Goal: Transaction & Acquisition: Obtain resource

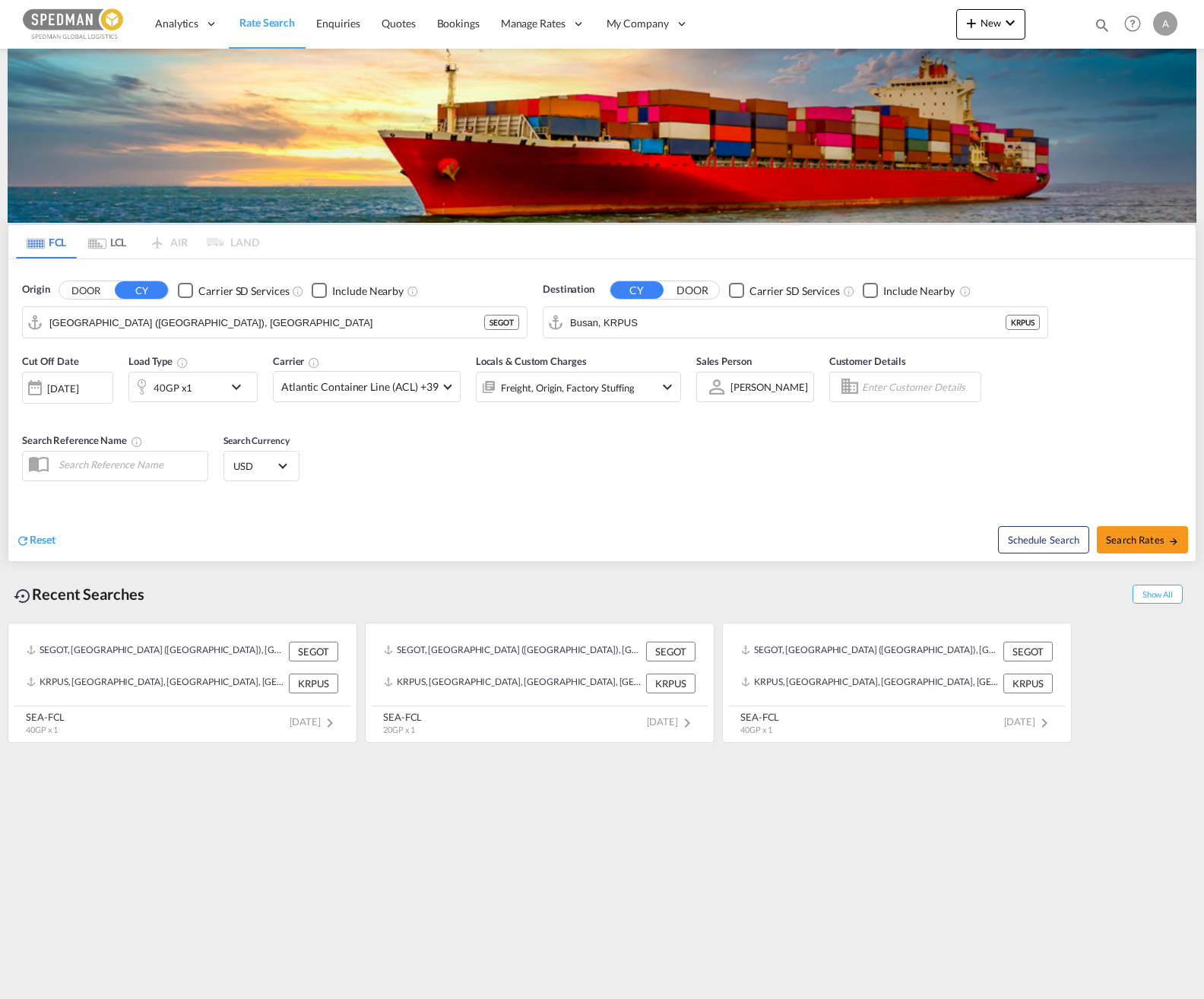
click at [523, 392] on div "Freight, Origin, Factory Stuffing" at bounding box center [568, 388] width 134 height 21
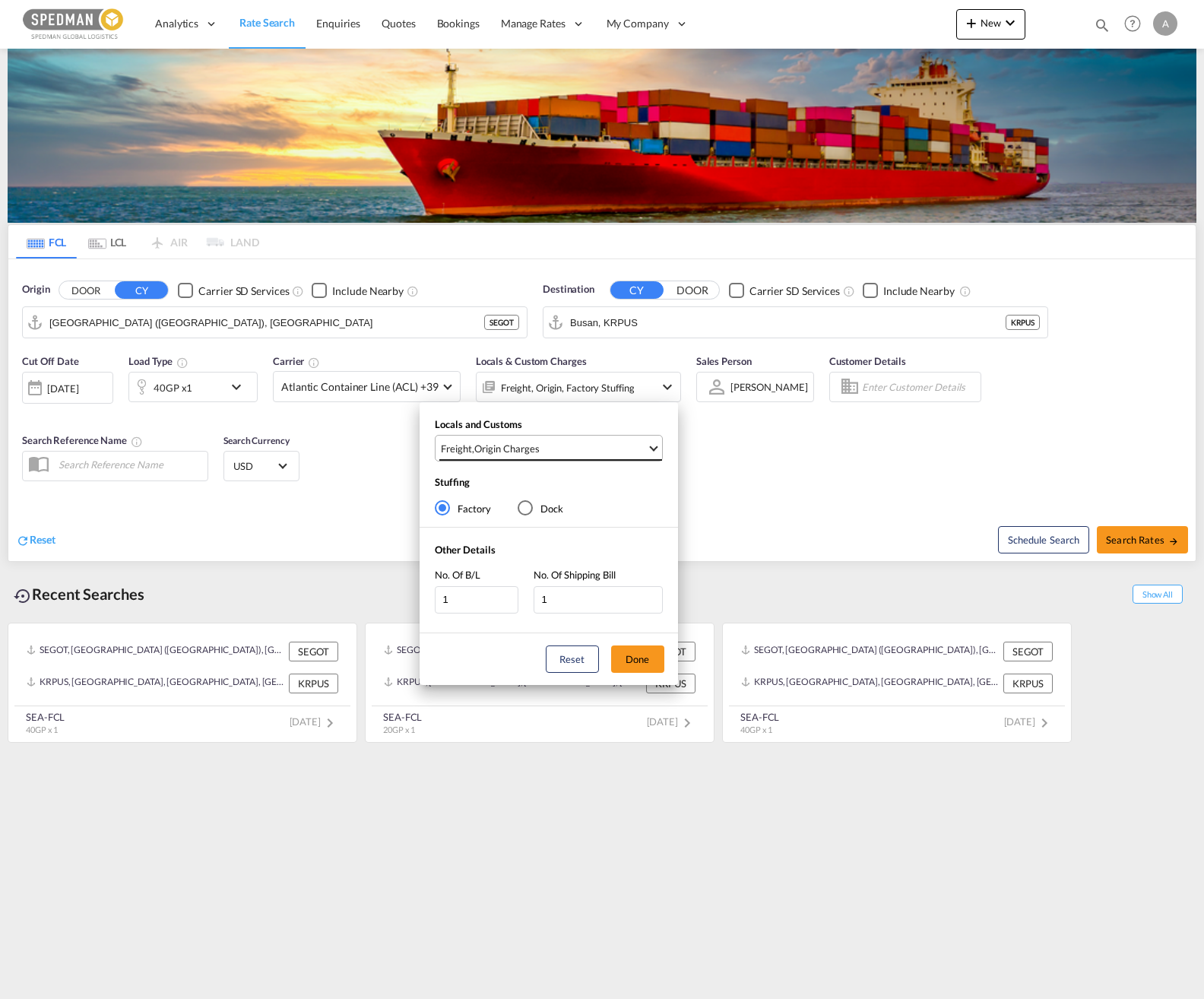
click at [556, 445] on span "Freight , Origin Charges" at bounding box center [543, 449] width 206 height 14
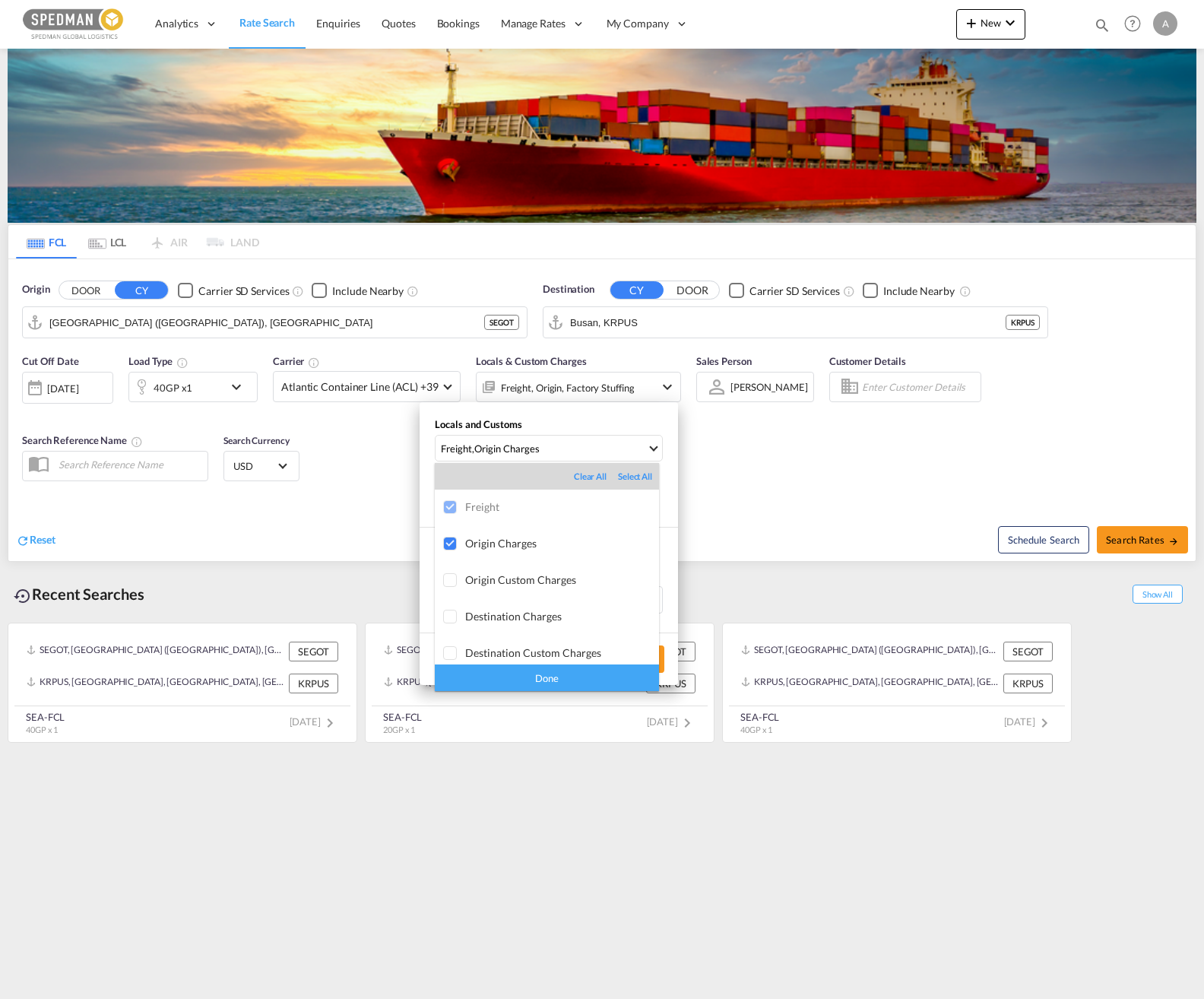
click at [741, 480] on md-backdrop at bounding box center [602, 499] width 1204 height 999
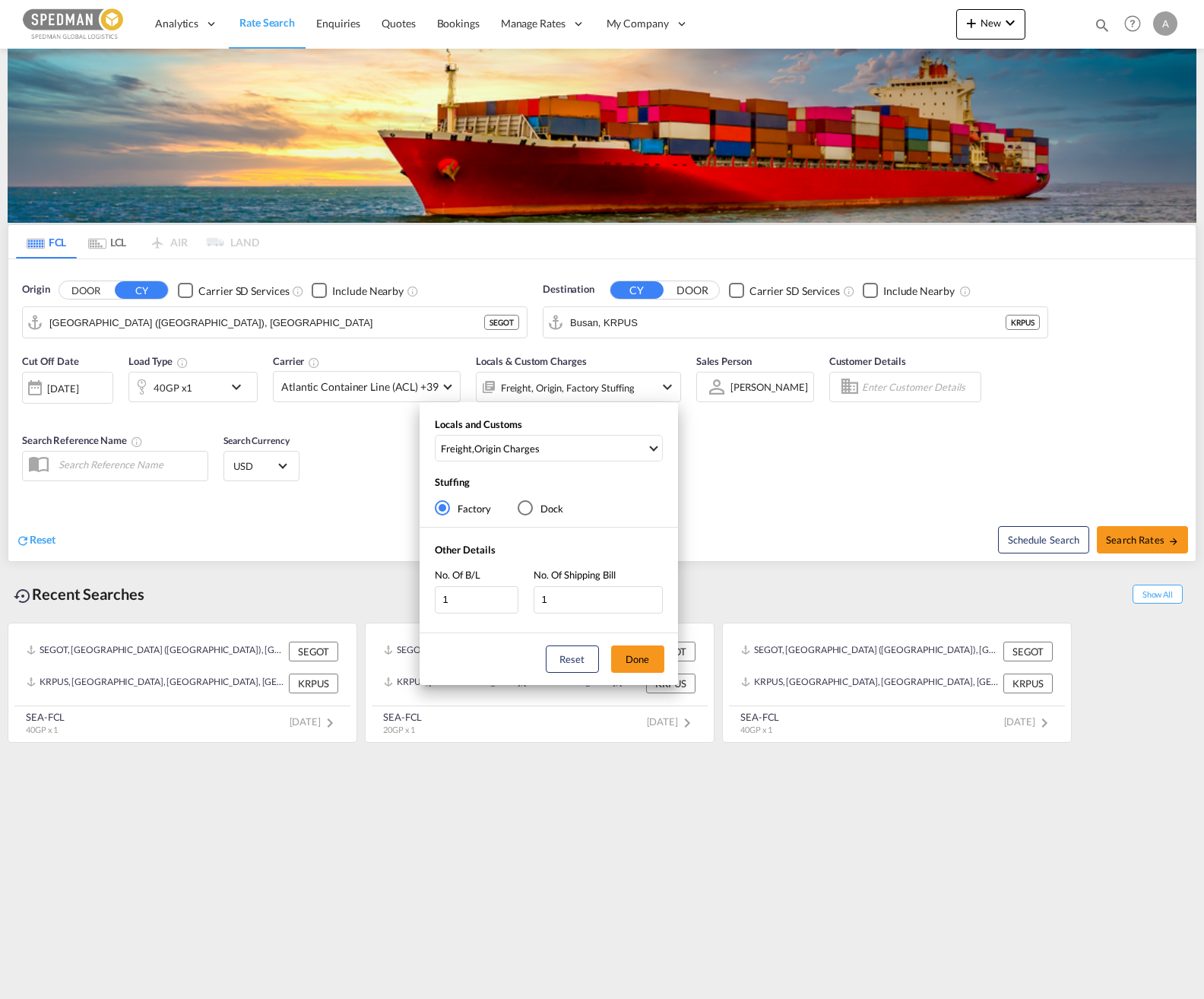
click at [781, 461] on div "Locals and Customs Freight , Origin Charges Stuffing Factory Dock Other Details…" at bounding box center [602, 499] width 1204 height 999
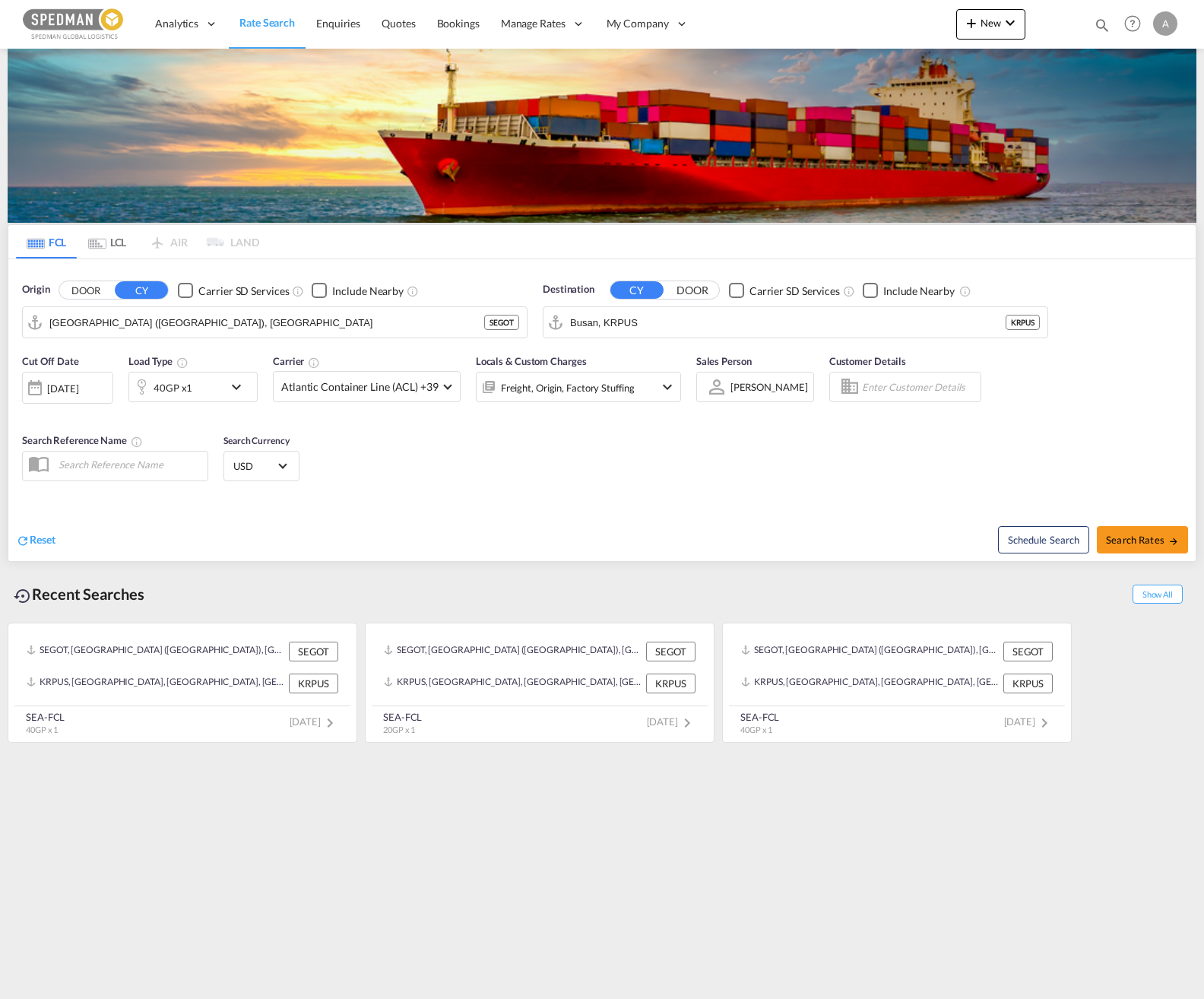
click at [199, 390] on div "40GP x1" at bounding box center [176, 387] width 94 height 31
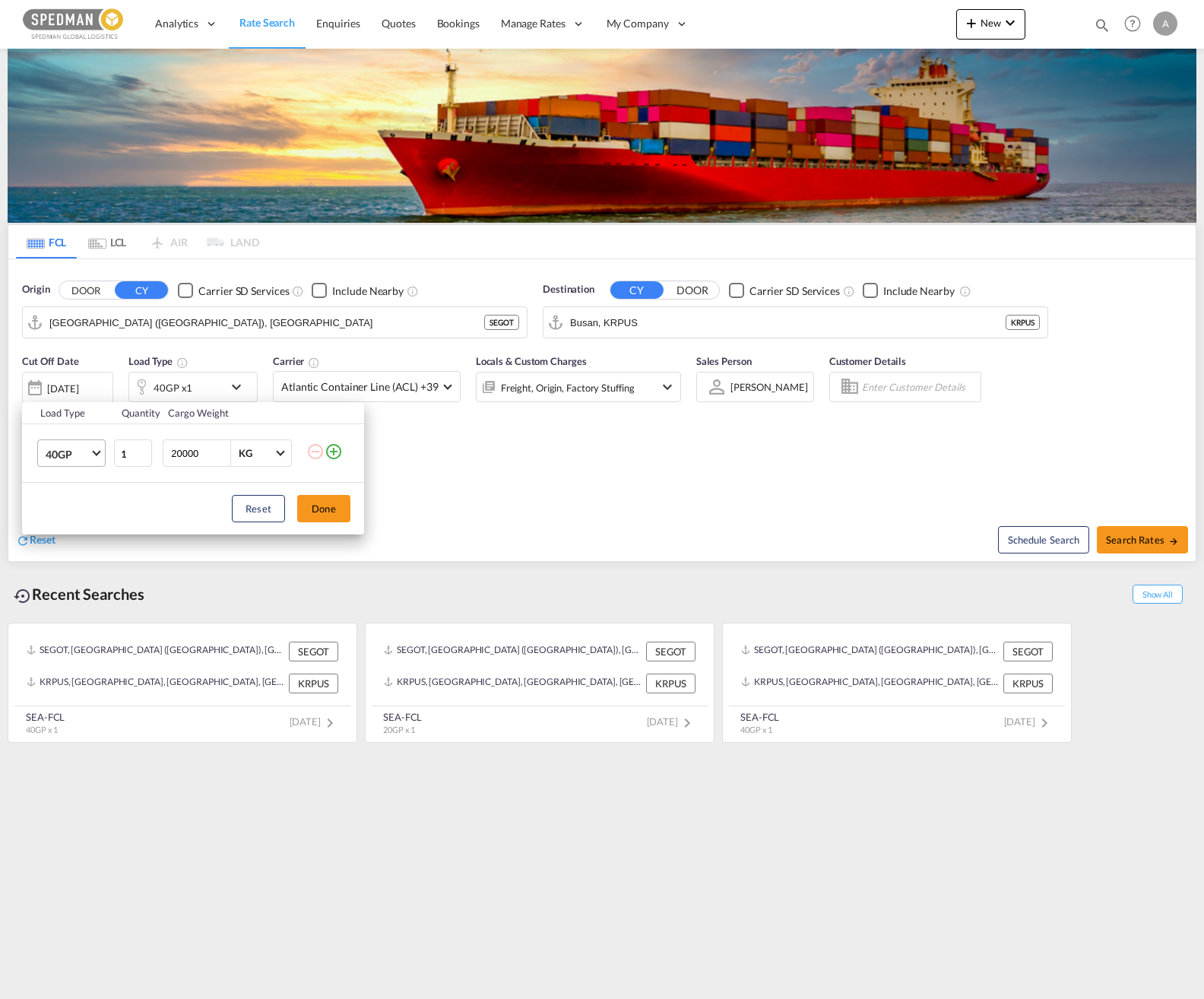
click at [80, 459] on span "40GP" at bounding box center [68, 455] width 44 height 15
click at [74, 425] on md-option "20GP" at bounding box center [85, 418] width 103 height 37
click at [330, 513] on button "Done" at bounding box center [323, 509] width 53 height 28
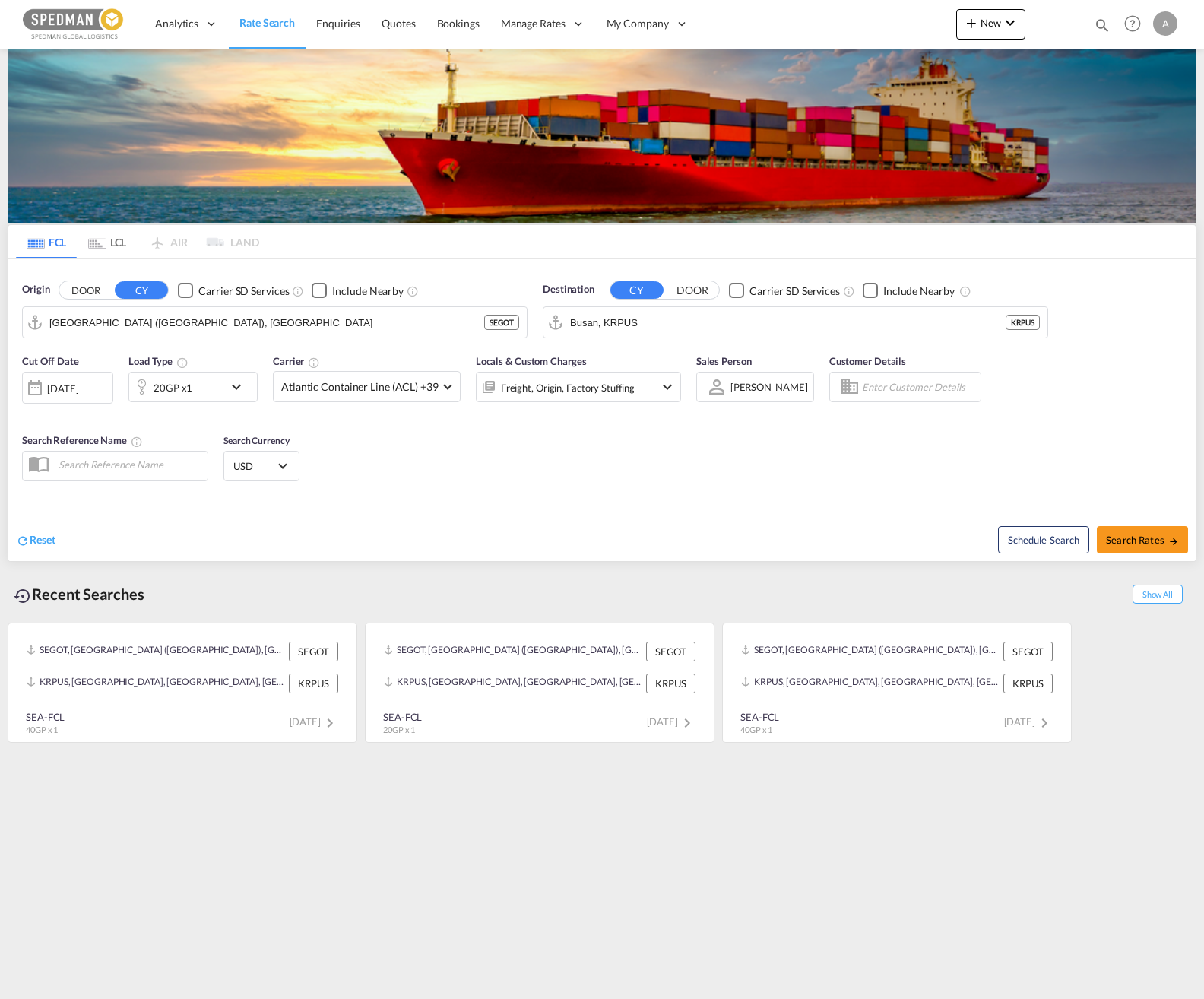
click at [97, 396] on div "[DATE]" at bounding box center [67, 388] width 91 height 32
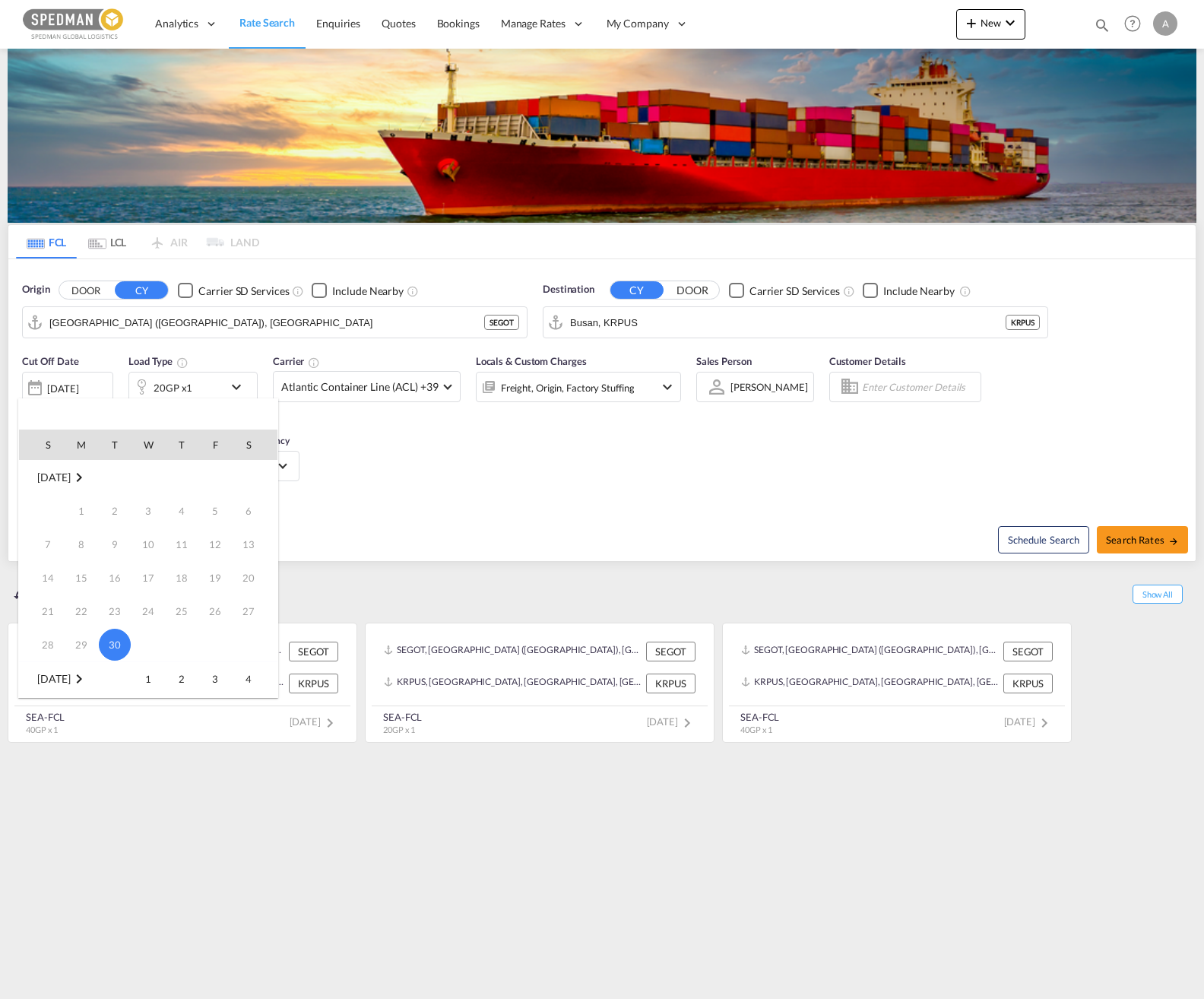
click at [99, 480] on td "[DATE]" at bounding box center [148, 477] width 258 height 35
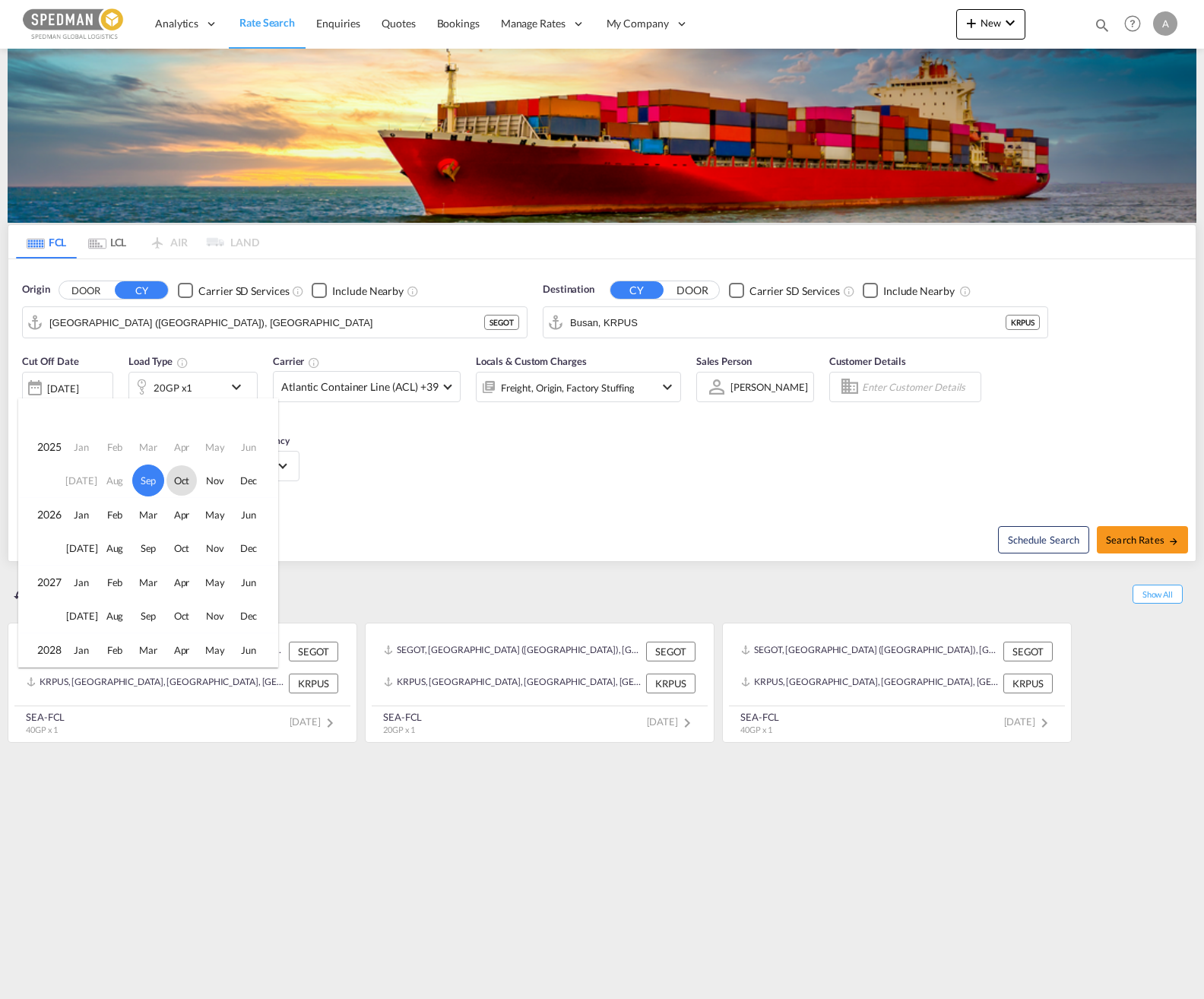
click at [170, 480] on span "Oct" at bounding box center [182, 481] width 31 height 31
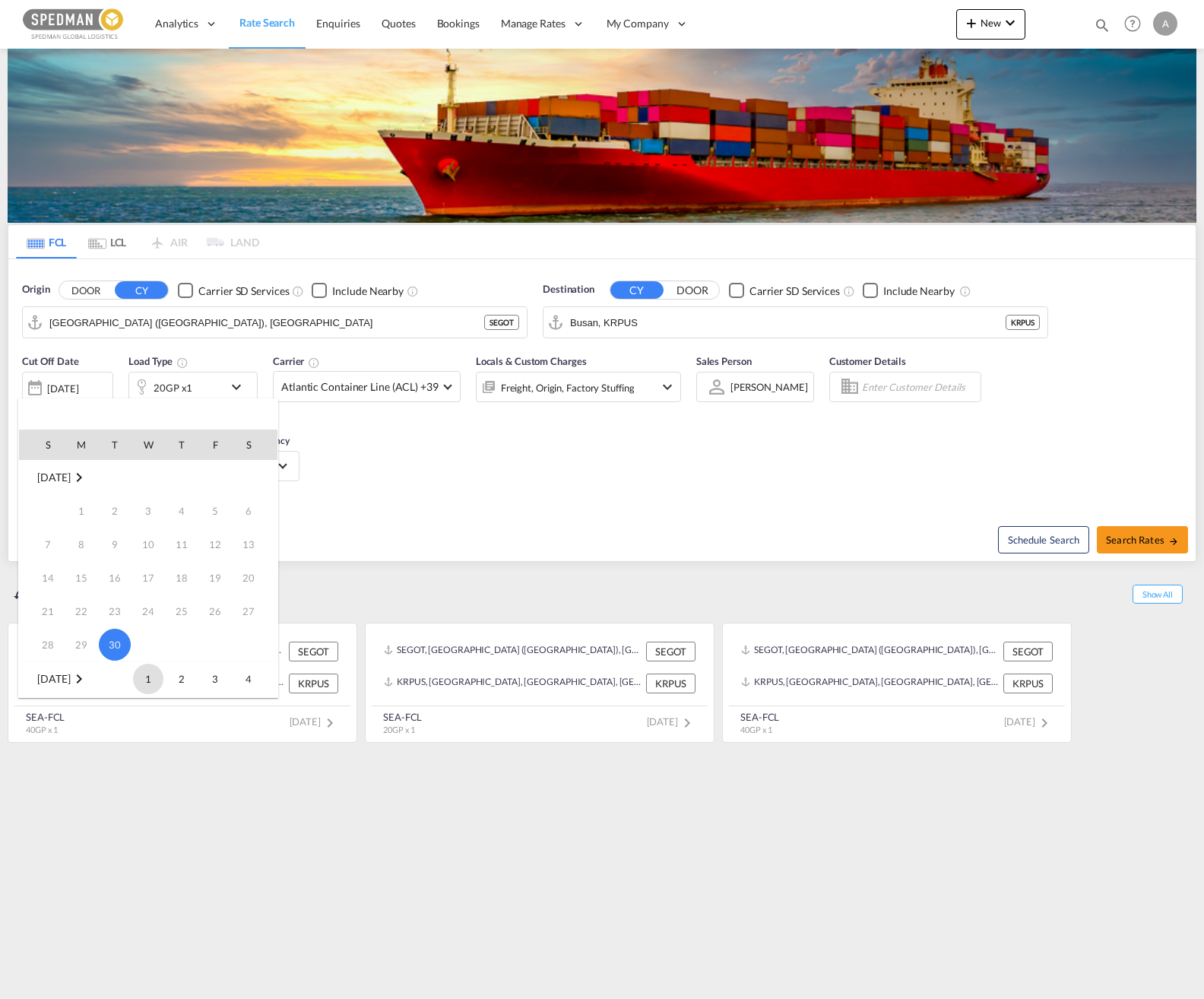
scroll to position [202, 0]
click at [445, 479] on div at bounding box center [602, 499] width 1204 height 999
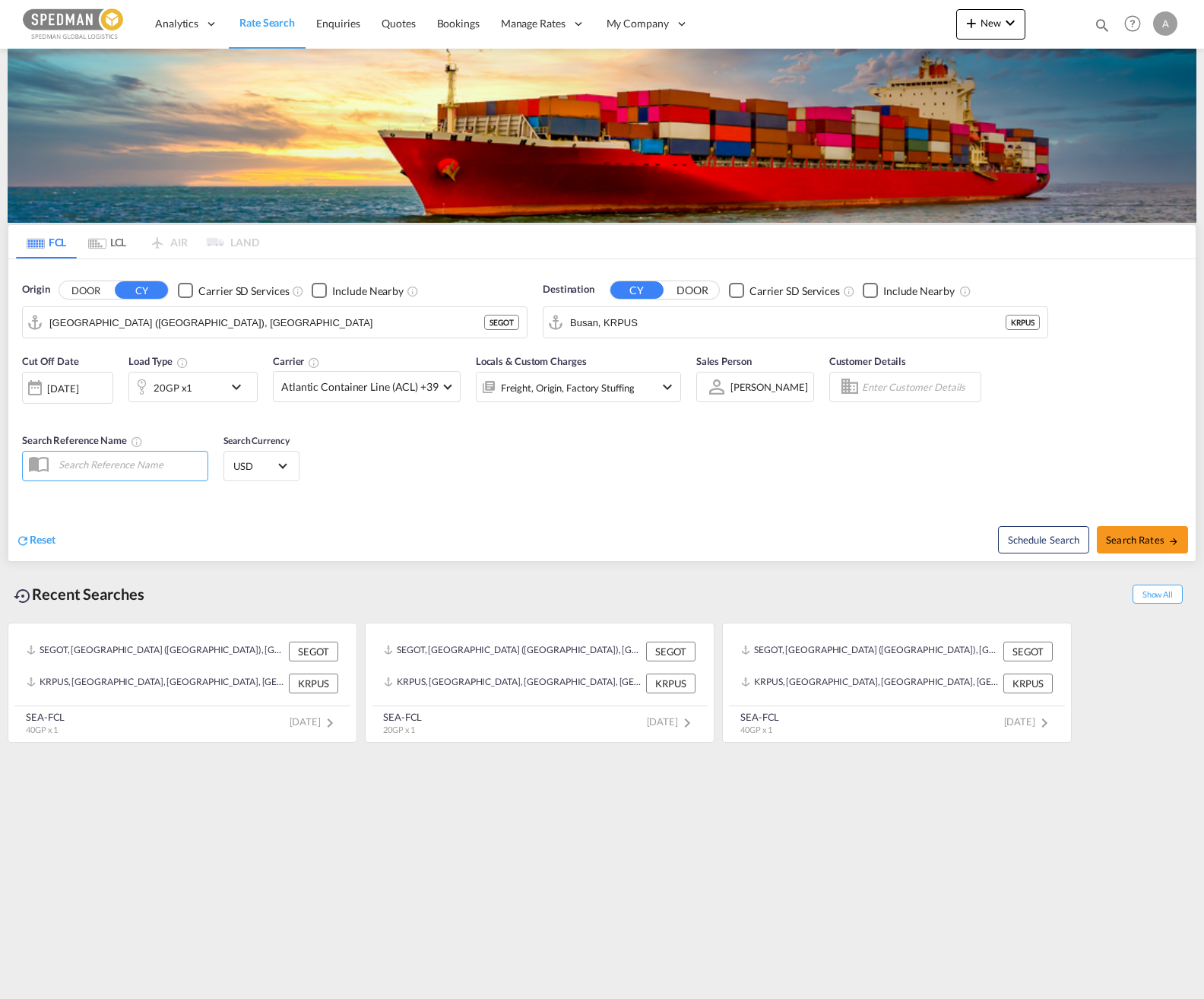
click at [69, 376] on div "[DATE]" at bounding box center [67, 388] width 91 height 32
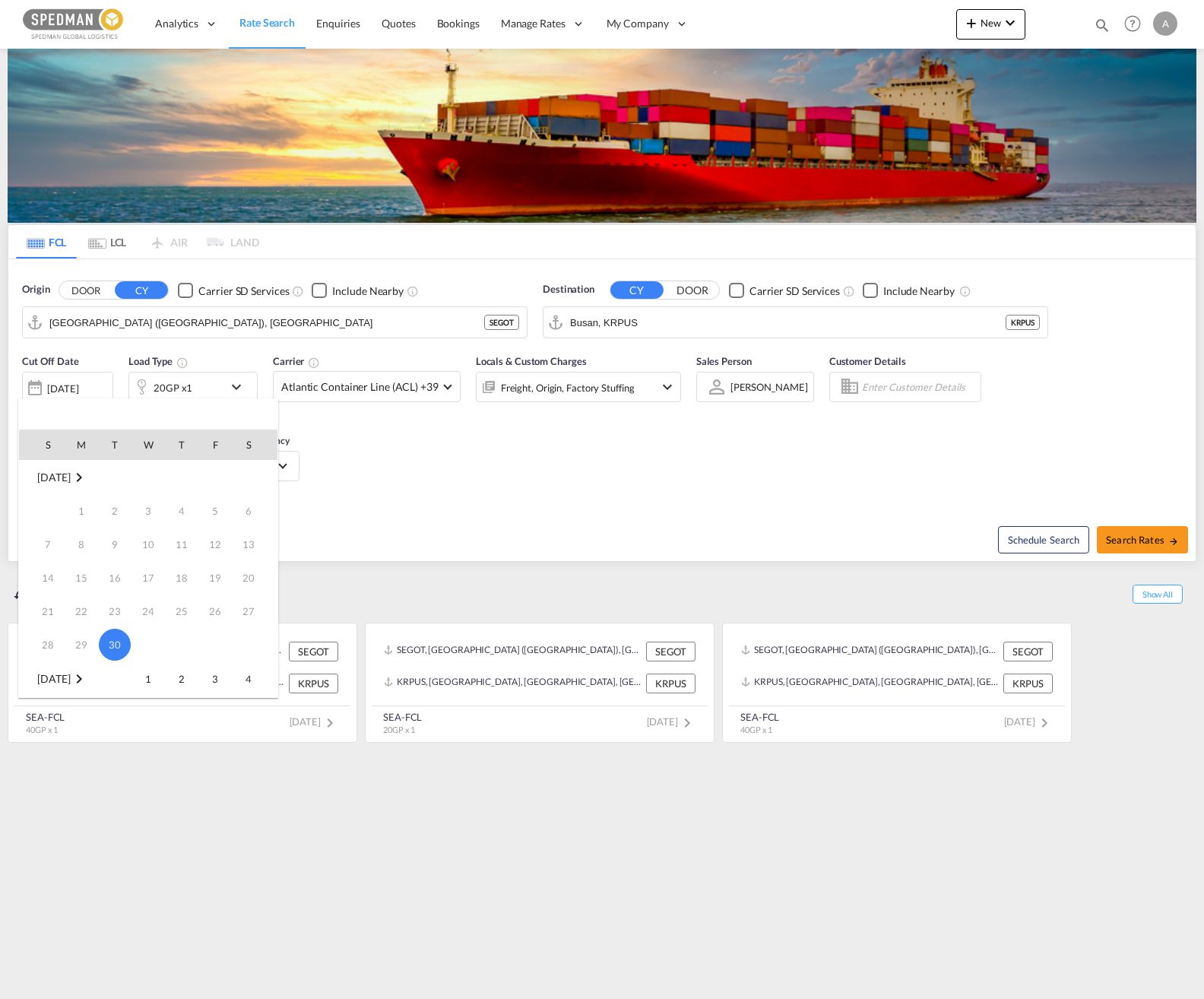
click at [88, 477] on md-icon "September 2025" at bounding box center [79, 478] width 18 height 18
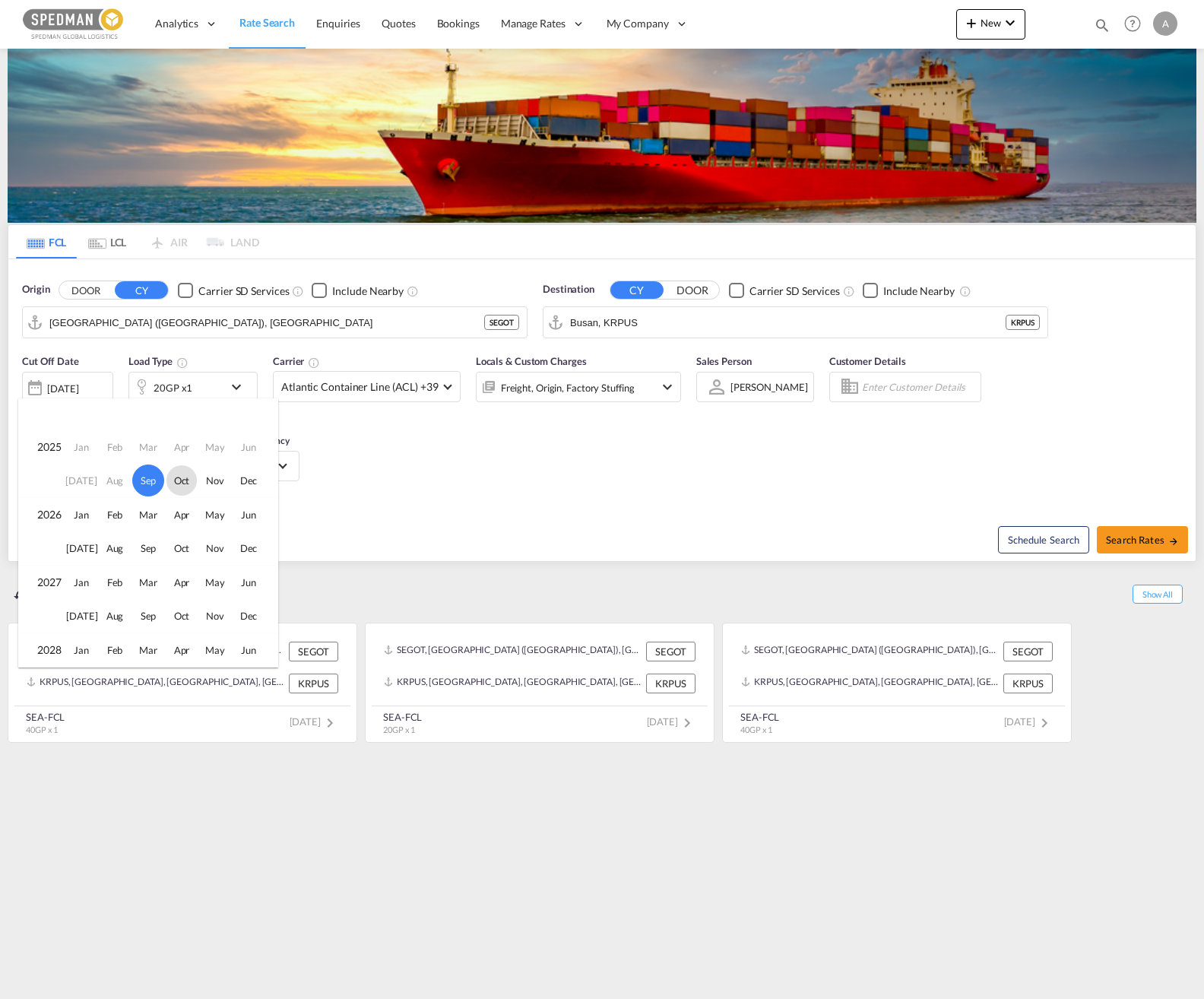
click at [179, 484] on span "Oct" at bounding box center [182, 481] width 31 height 31
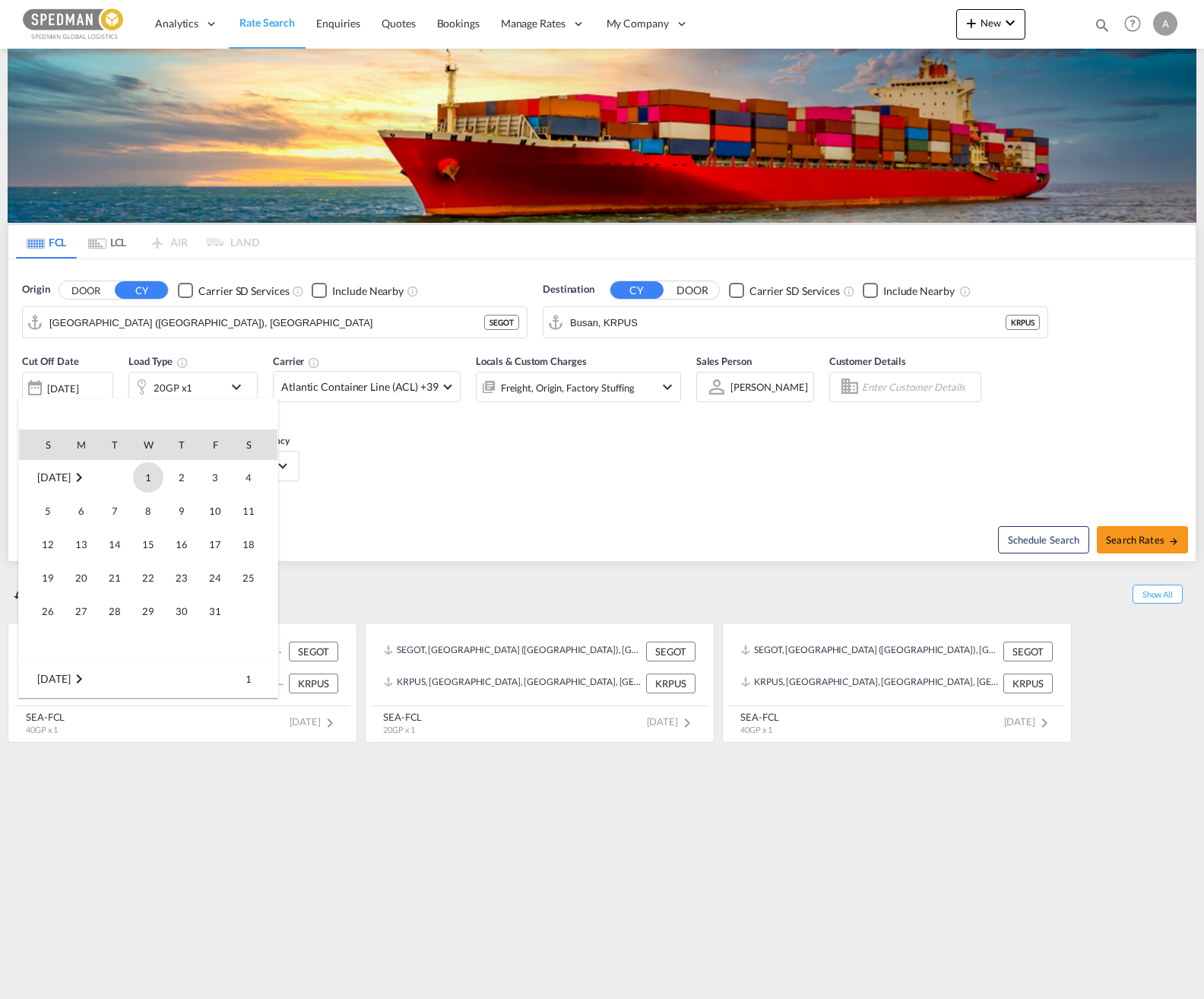
click at [143, 478] on span "1" at bounding box center [149, 478] width 31 height 31
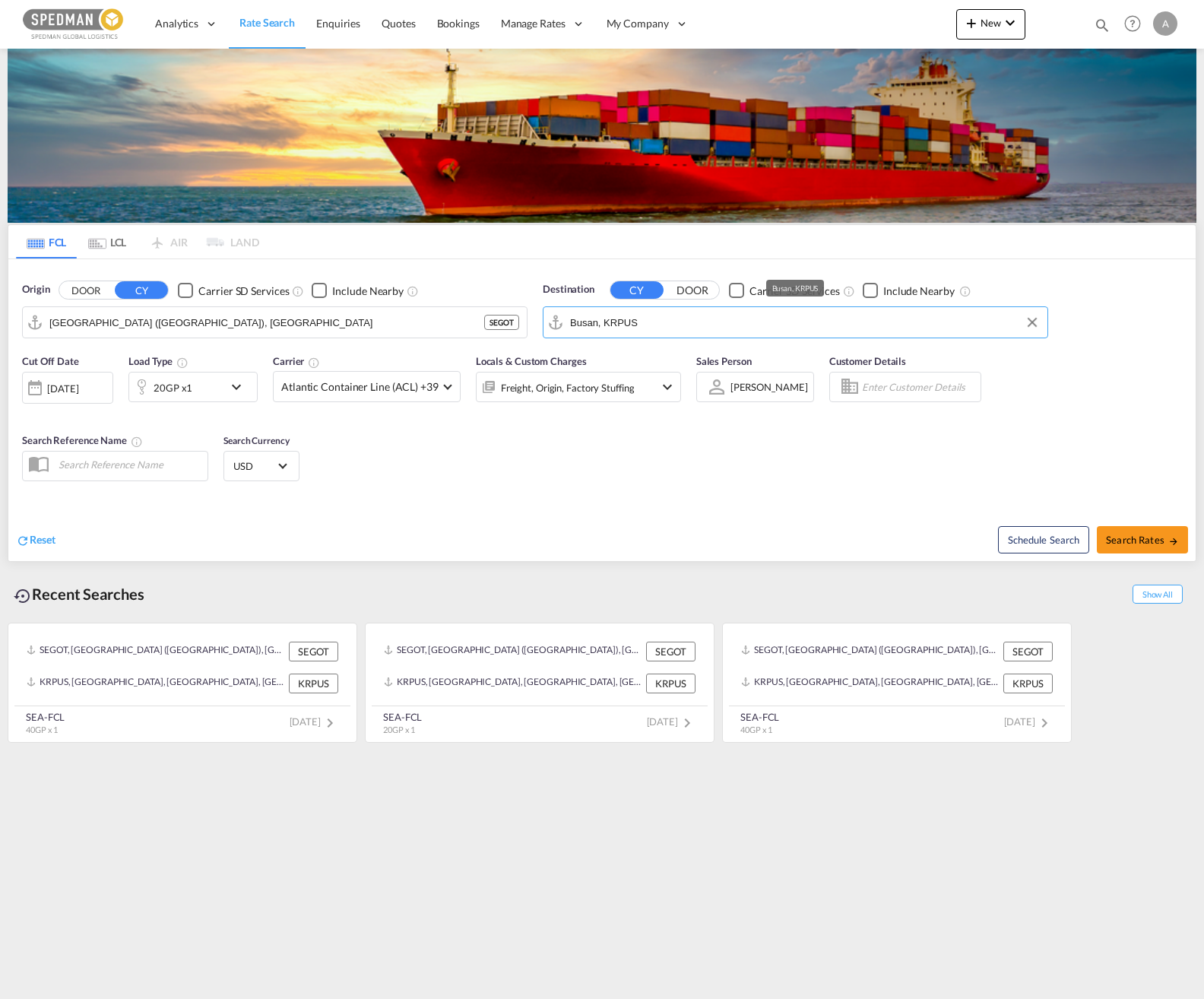
click at [648, 316] on input "Busan, KRPUS" at bounding box center [805, 323] width 470 height 23
type input "a"
type input "c"
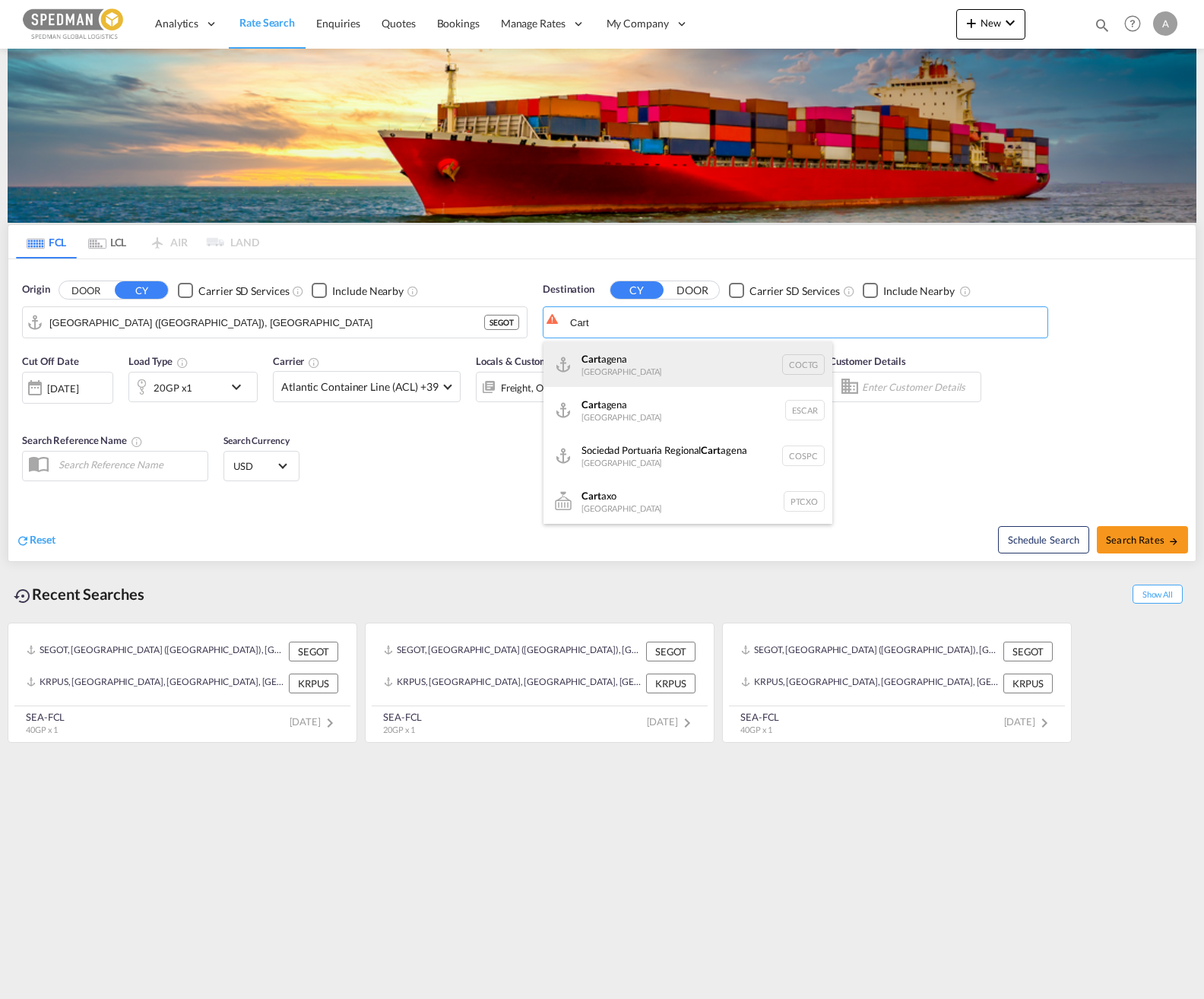
click at [659, 360] on div "Cart agena [GEOGRAPHIC_DATA] COCTG" at bounding box center [687, 364] width 289 height 46
type input "[GEOGRAPHIC_DATA], COCTG"
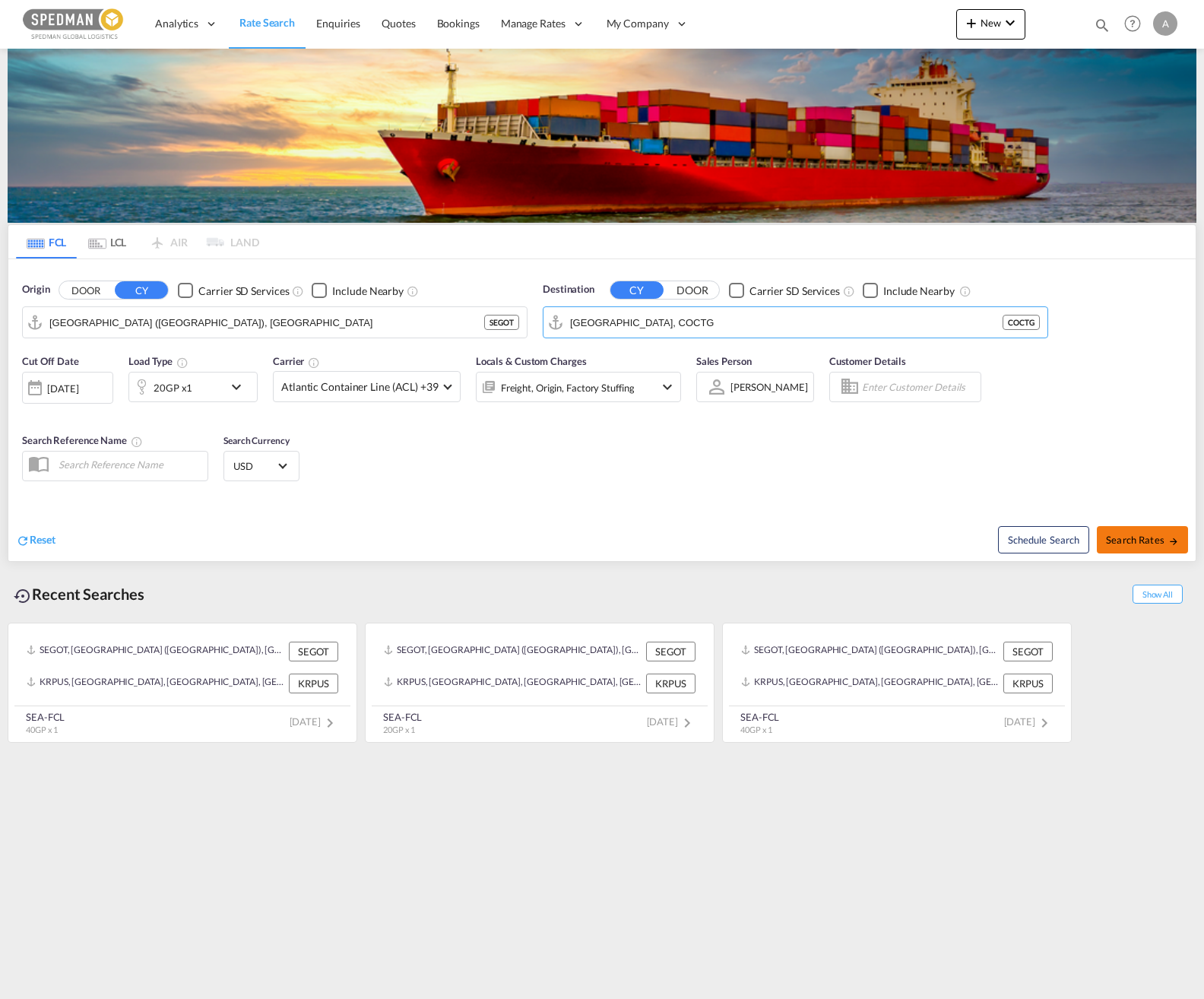
click at [1129, 534] on span "Search Rates" at bounding box center [1142, 540] width 73 height 12
type input "SEGOT to COCTG / [DATE]"
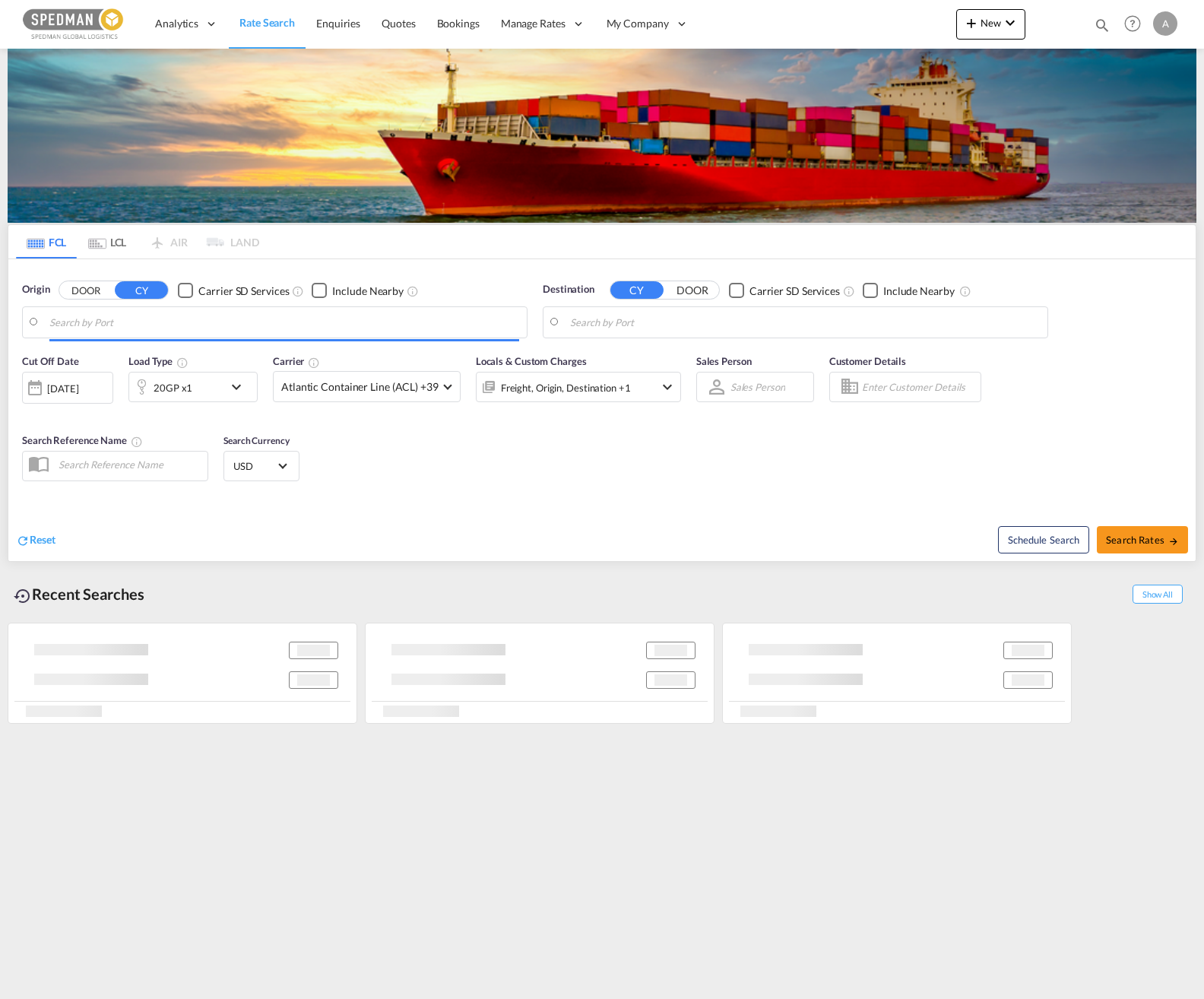
type input "[GEOGRAPHIC_DATA] ([GEOGRAPHIC_DATA]), [GEOGRAPHIC_DATA]"
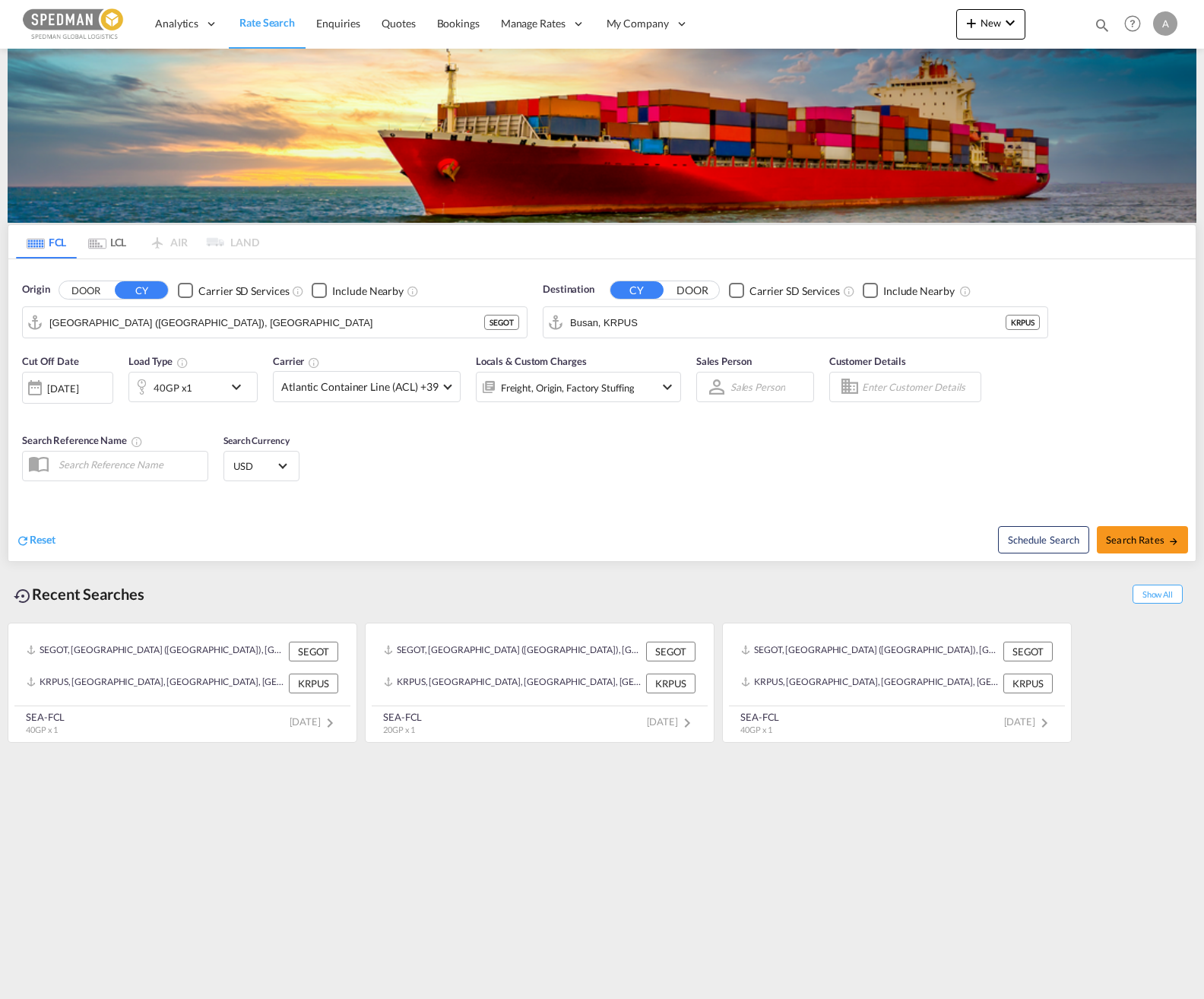
click at [243, 386] on md-icon "icon-chevron-down" at bounding box center [241, 387] width 26 height 18
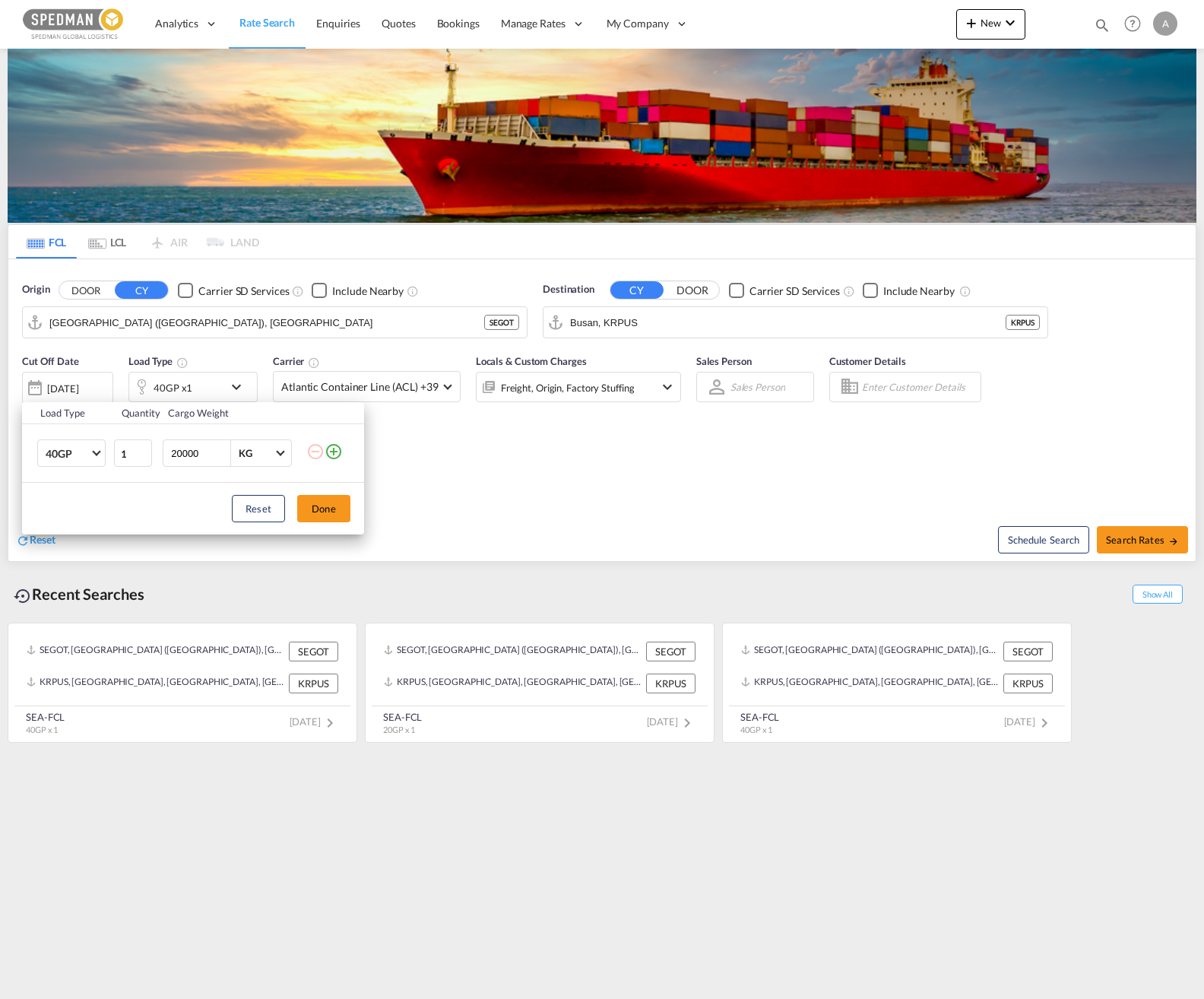
drag, startPoint x: 494, startPoint y: 450, endPoint x: 402, endPoint y: 90, distance: 371.6
click at [494, 449] on div "Load Type Quantity Cargo Weight 40GP 20GP 40GP 40HC 45HC 20RE 40RE 40HR 20OT 40…" at bounding box center [602, 499] width 1204 height 999
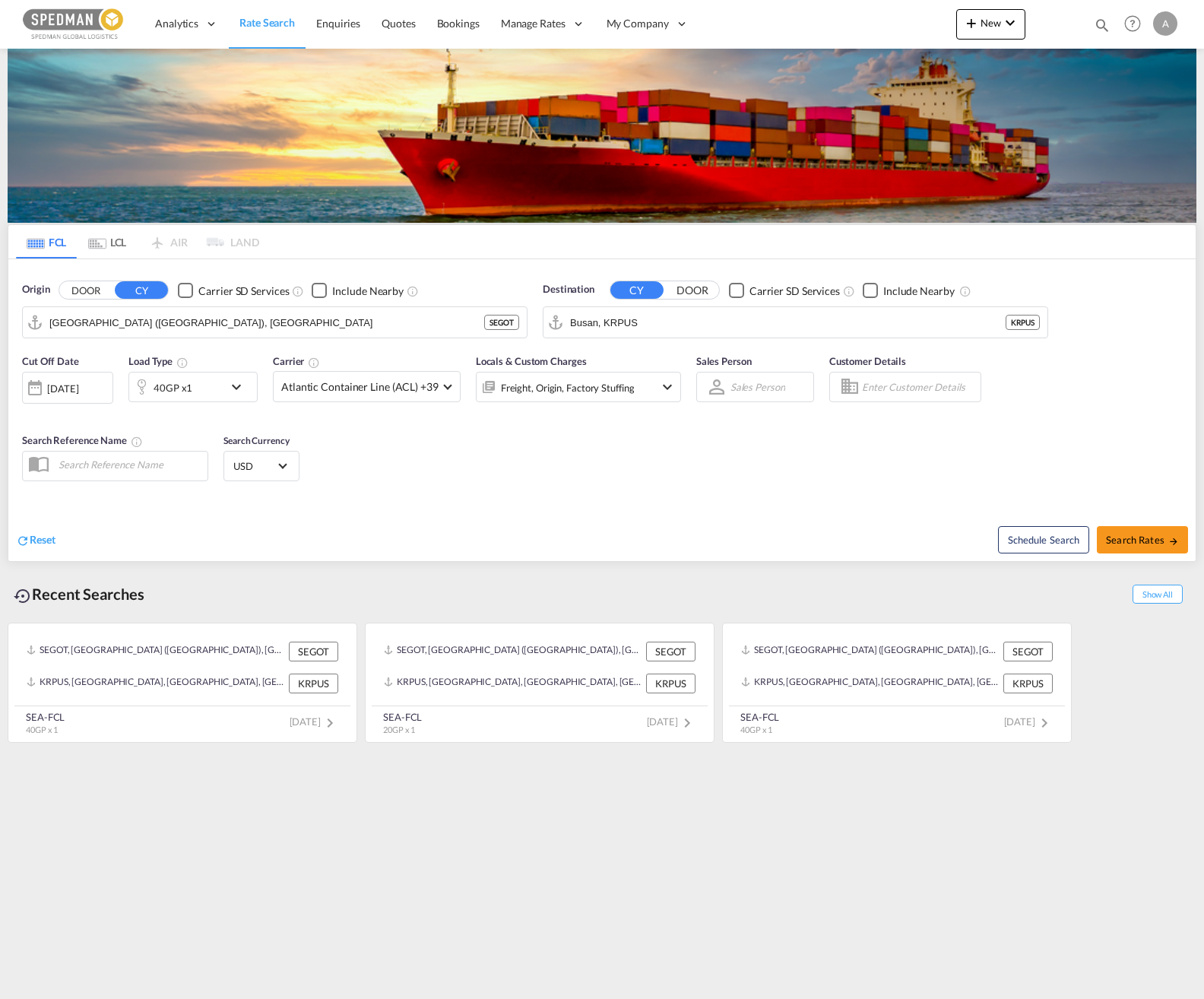
click at [236, 390] on md-icon "icon-chevron-down" at bounding box center [241, 387] width 26 height 18
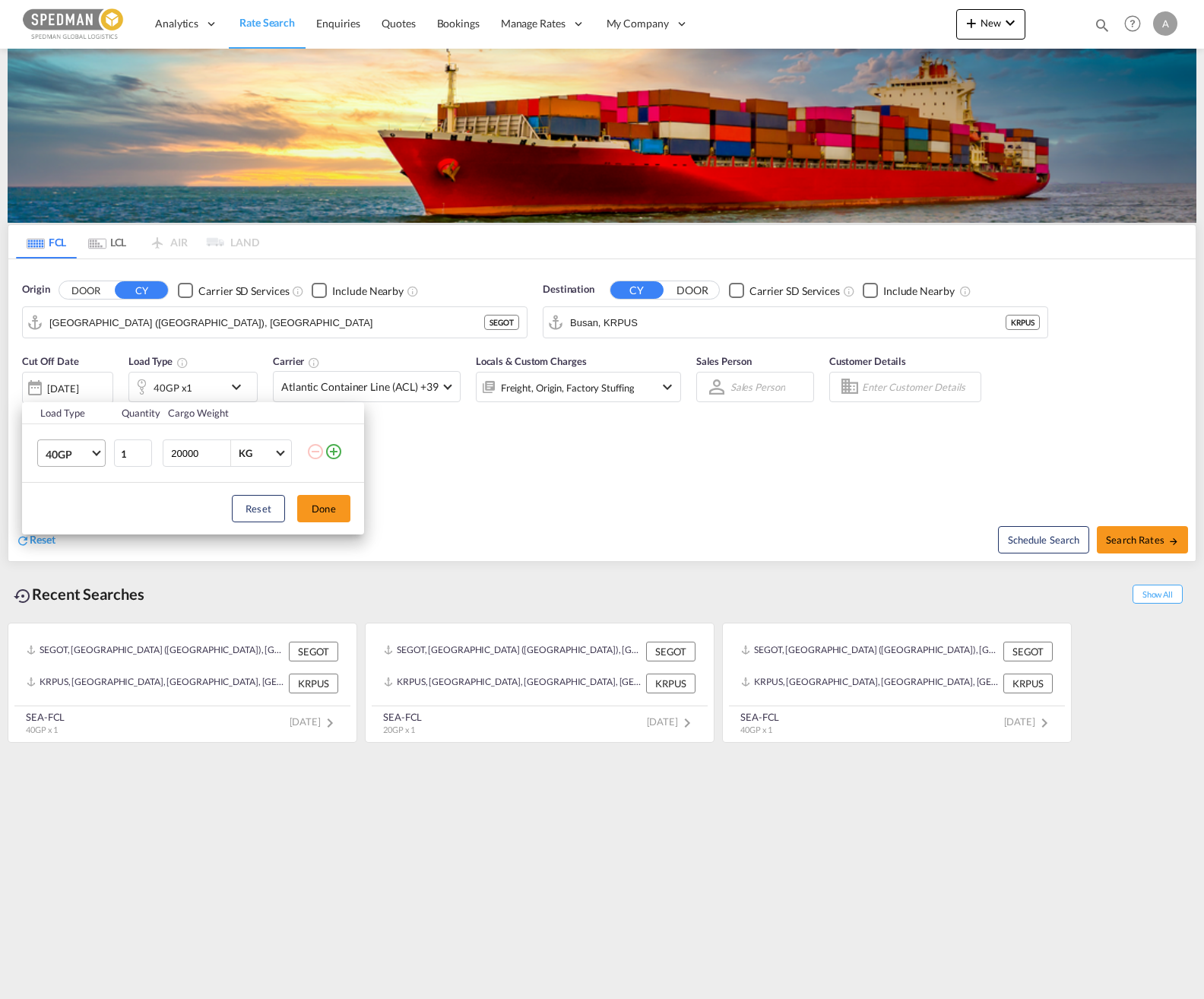
click at [82, 461] on span "40GP" at bounding box center [68, 455] width 44 height 15
click at [77, 500] on md-option "40HC" at bounding box center [85, 491] width 103 height 37
click at [336, 504] on button "Done" at bounding box center [323, 509] width 53 height 28
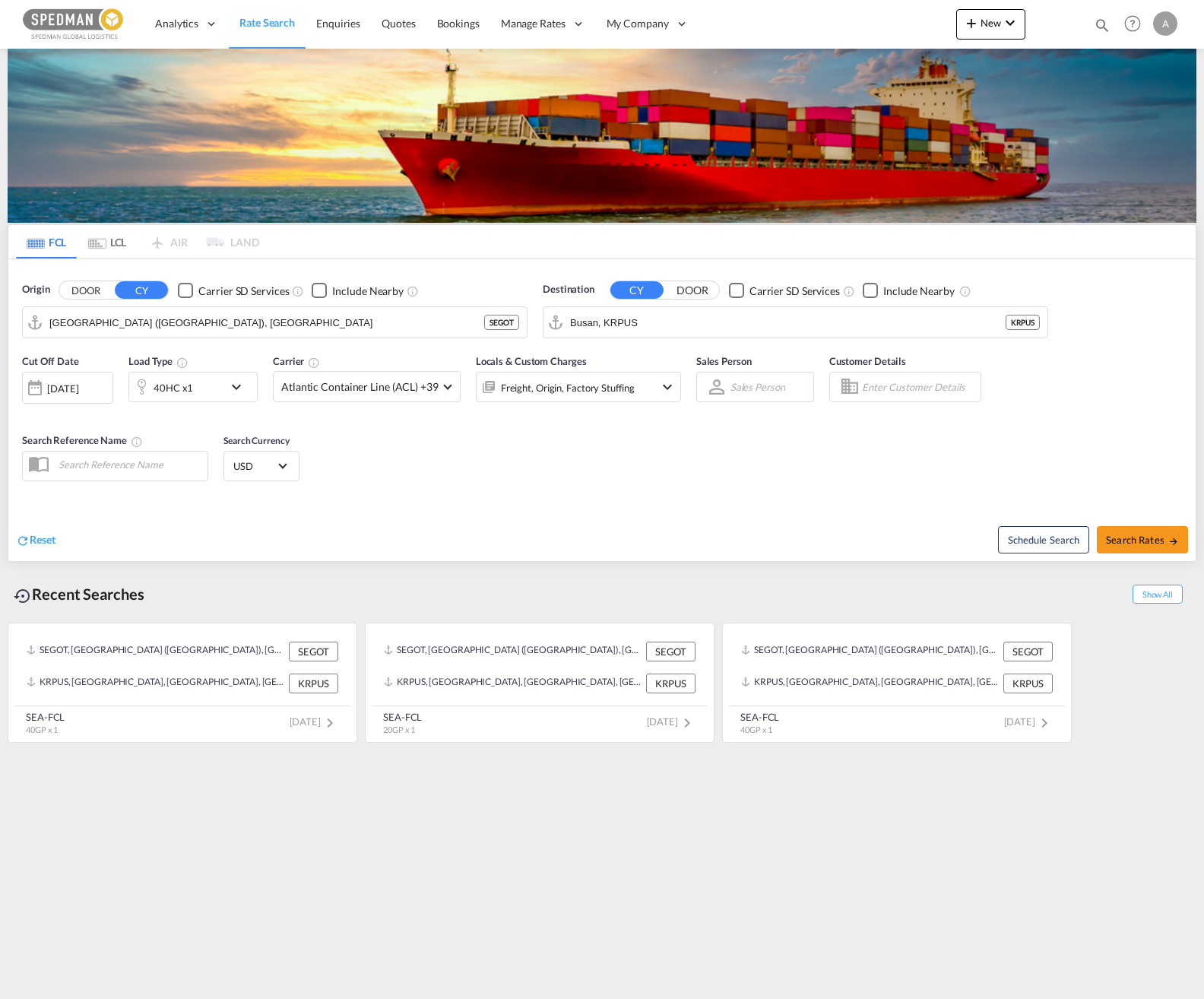
click at [455, 508] on div "Reset" at bounding box center [311, 528] width 590 height 42
click at [93, 396] on div "[DATE]" at bounding box center [67, 388] width 91 height 32
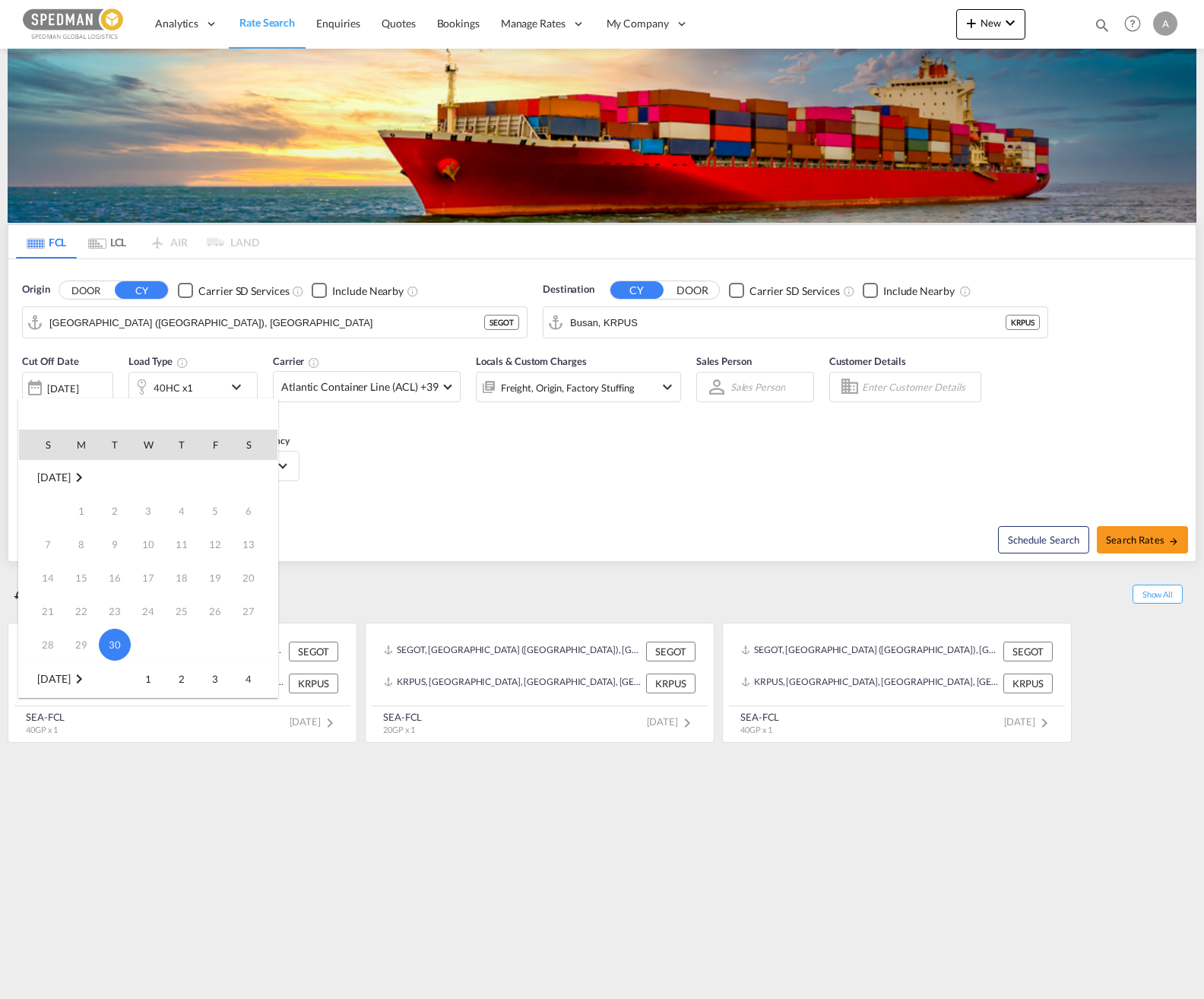
click at [88, 473] on md-icon "September 2025" at bounding box center [79, 478] width 18 height 18
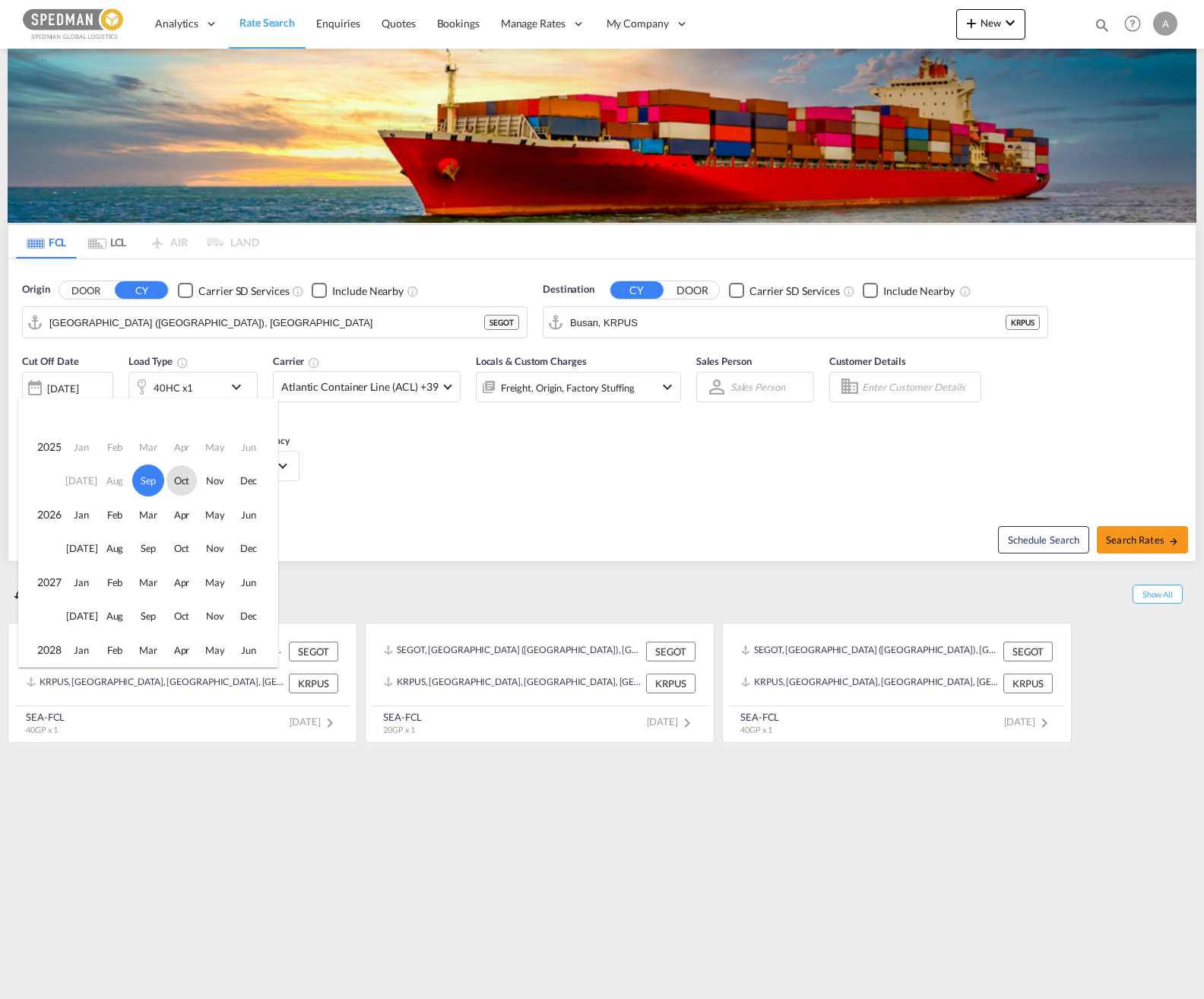
click at [174, 477] on span "Oct" at bounding box center [182, 481] width 31 height 31
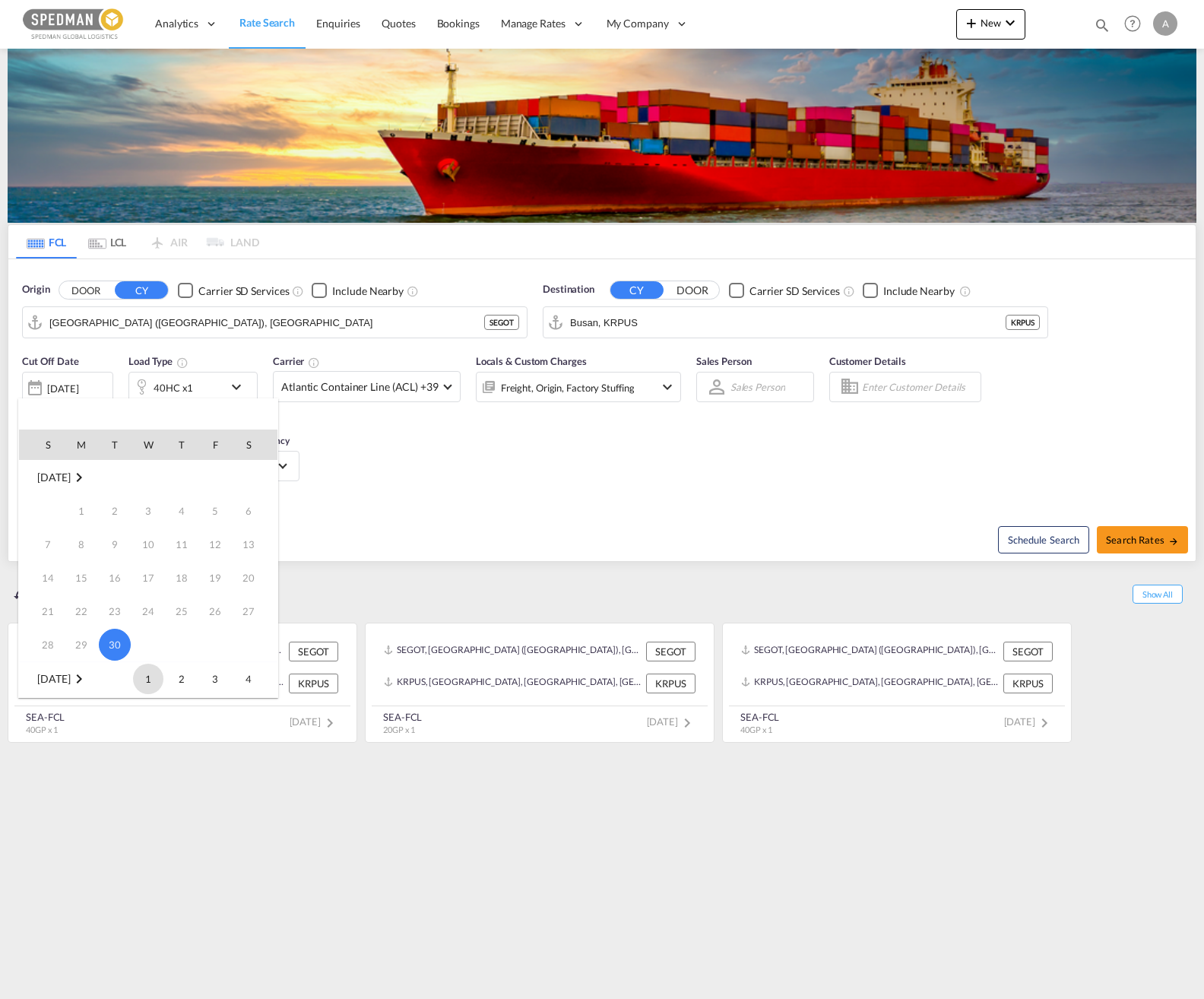
scroll to position [202, 0]
click at [224, 613] on span "31" at bounding box center [215, 612] width 31 height 31
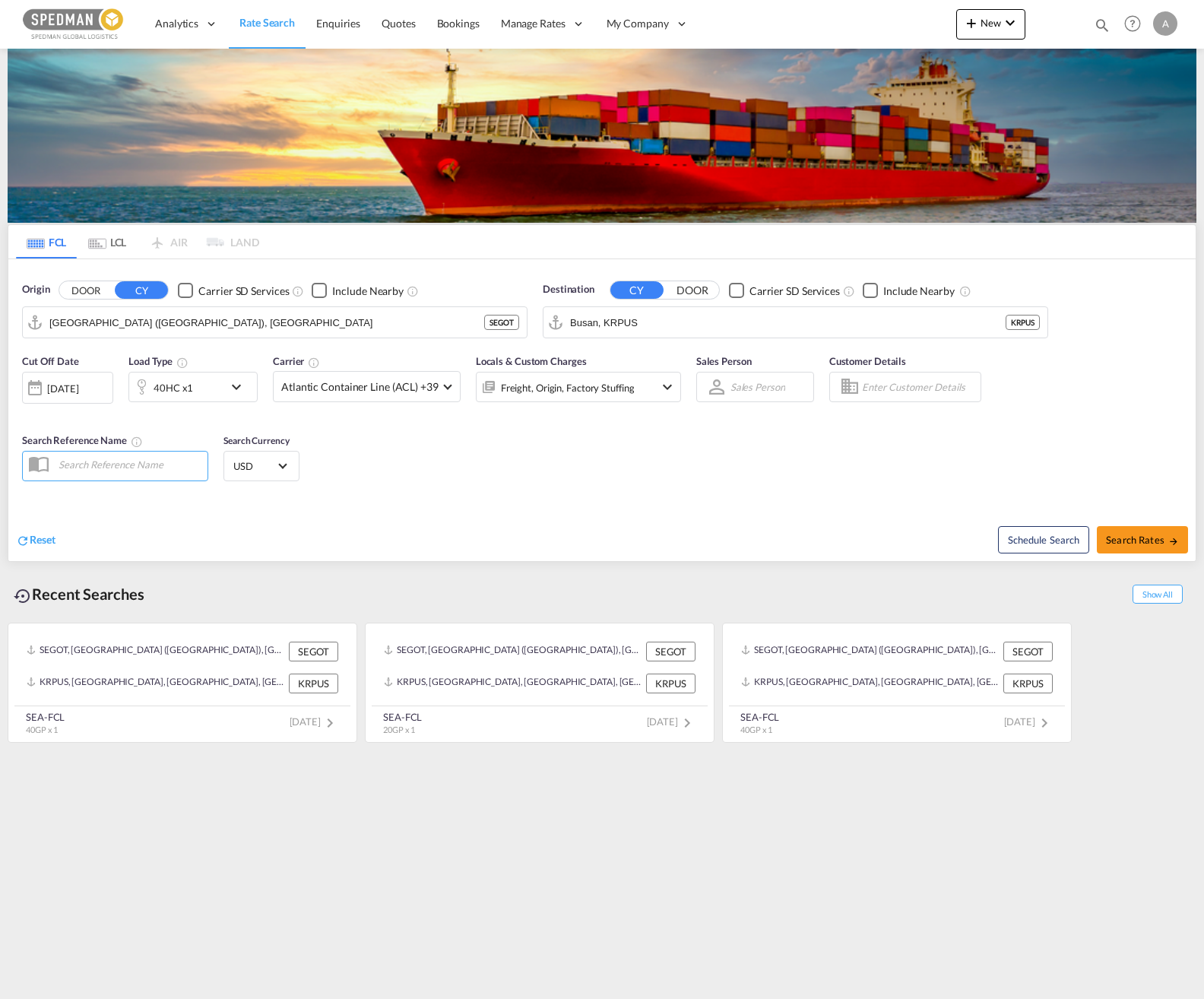
click at [78, 389] on div "[DATE]" at bounding box center [62, 389] width 31 height 14
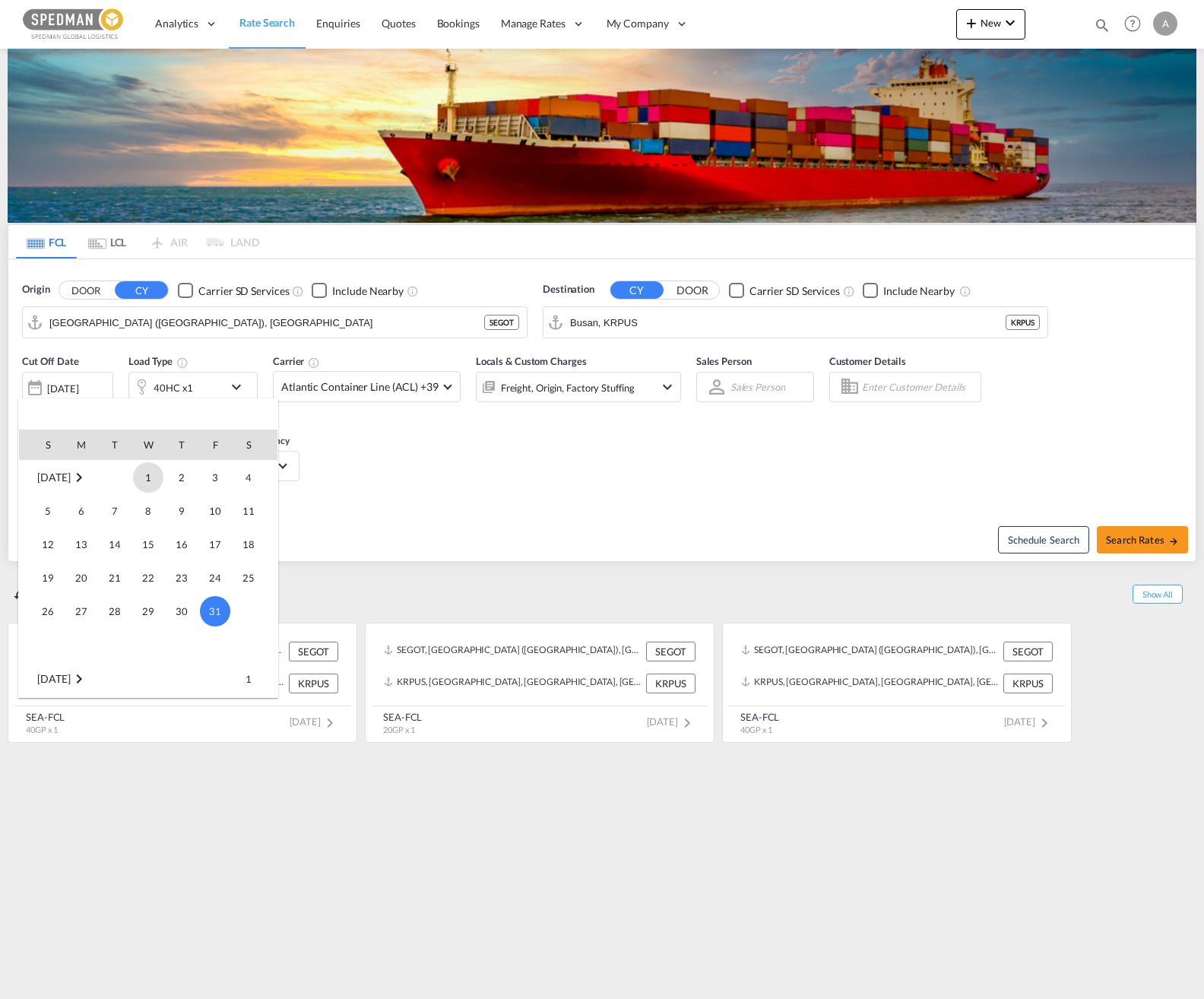
click at [151, 488] on span "1" at bounding box center [149, 478] width 31 height 31
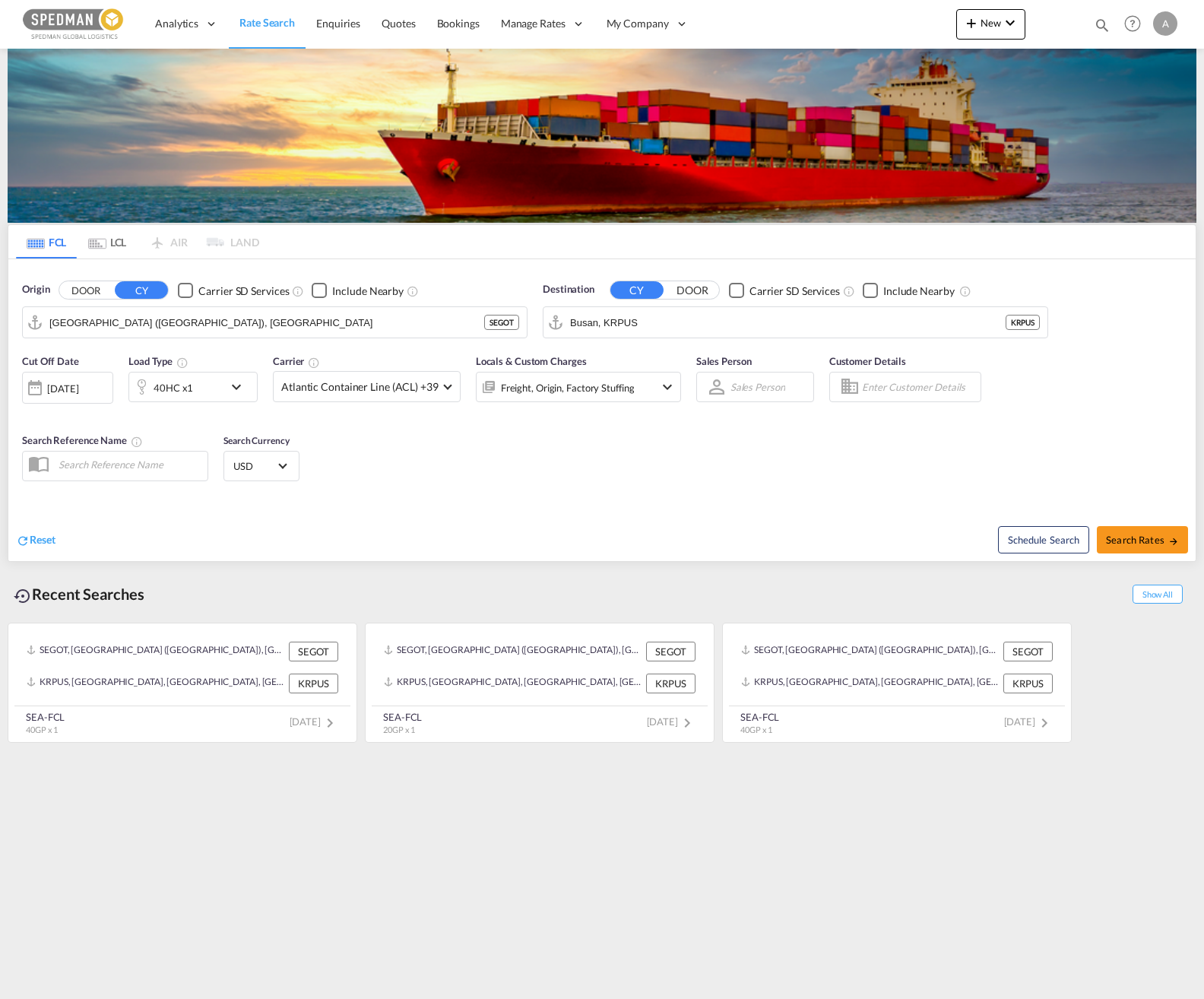
click at [402, 468] on div "Cut Off Date [DATE] [DATE] Load Type 40HC x1 Carrier Atlantic Container Line (A…" at bounding box center [602, 419] width 1187 height 148
click at [668, 324] on input "Busan, KRPUS" at bounding box center [805, 323] width 470 height 23
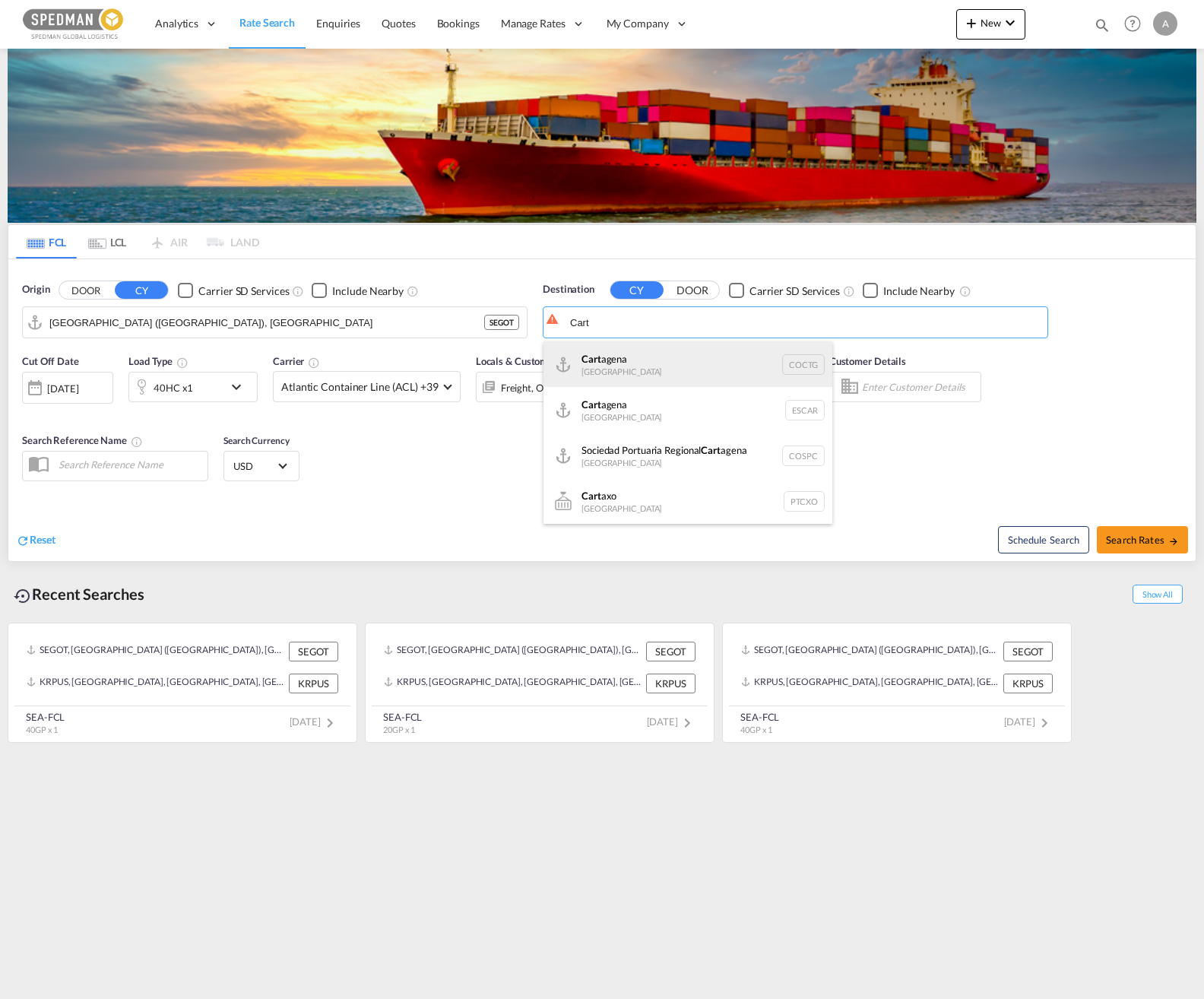
click at [668, 357] on div "Cart agena [GEOGRAPHIC_DATA] COCTG" at bounding box center [687, 364] width 289 height 46
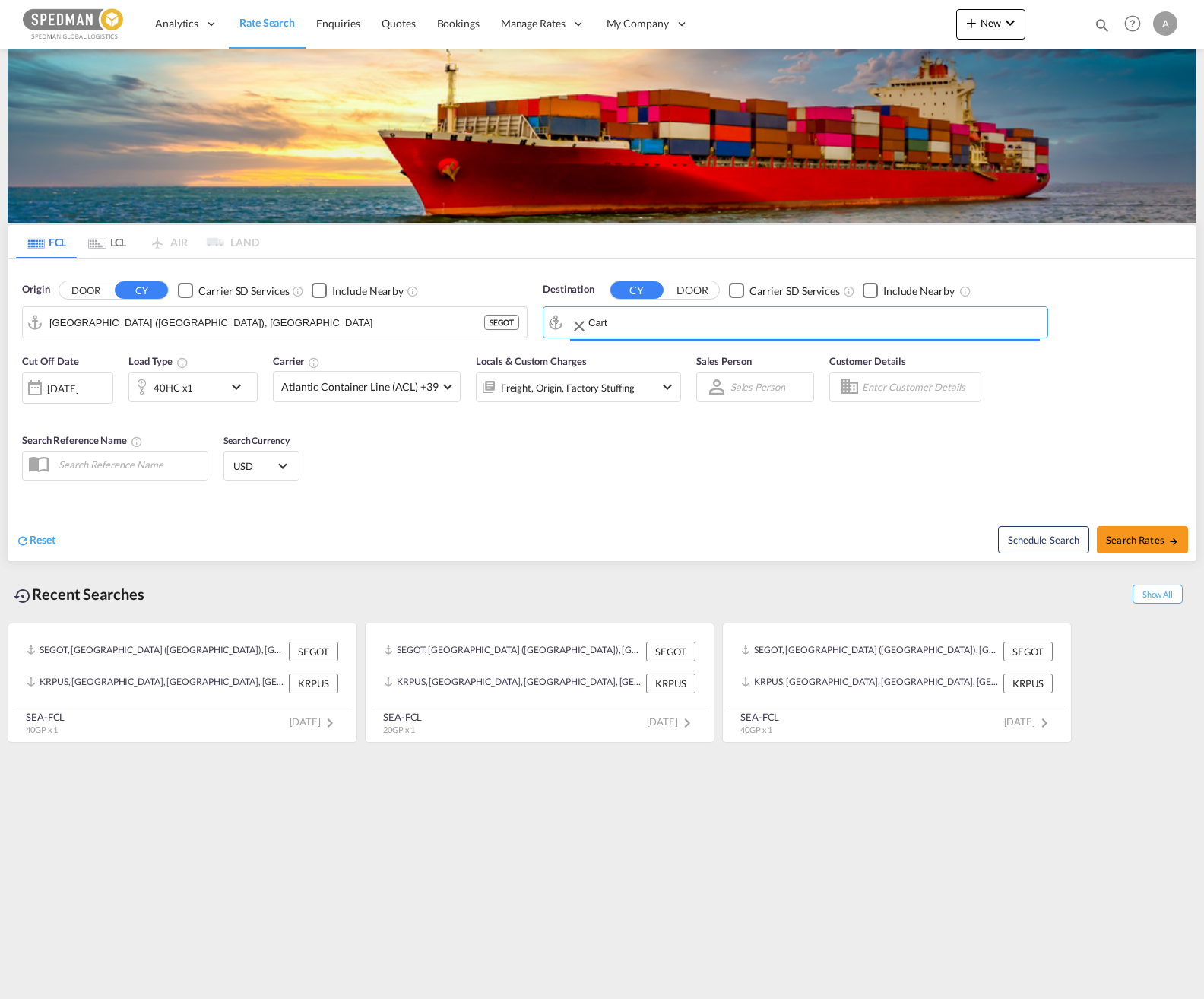
type input "[GEOGRAPHIC_DATA], COCTG"
click at [1123, 544] on span "Search Rates" at bounding box center [1142, 540] width 73 height 12
type input "SEGOT to COCTG / [DATE]"
